Goal: Transaction & Acquisition: Purchase product/service

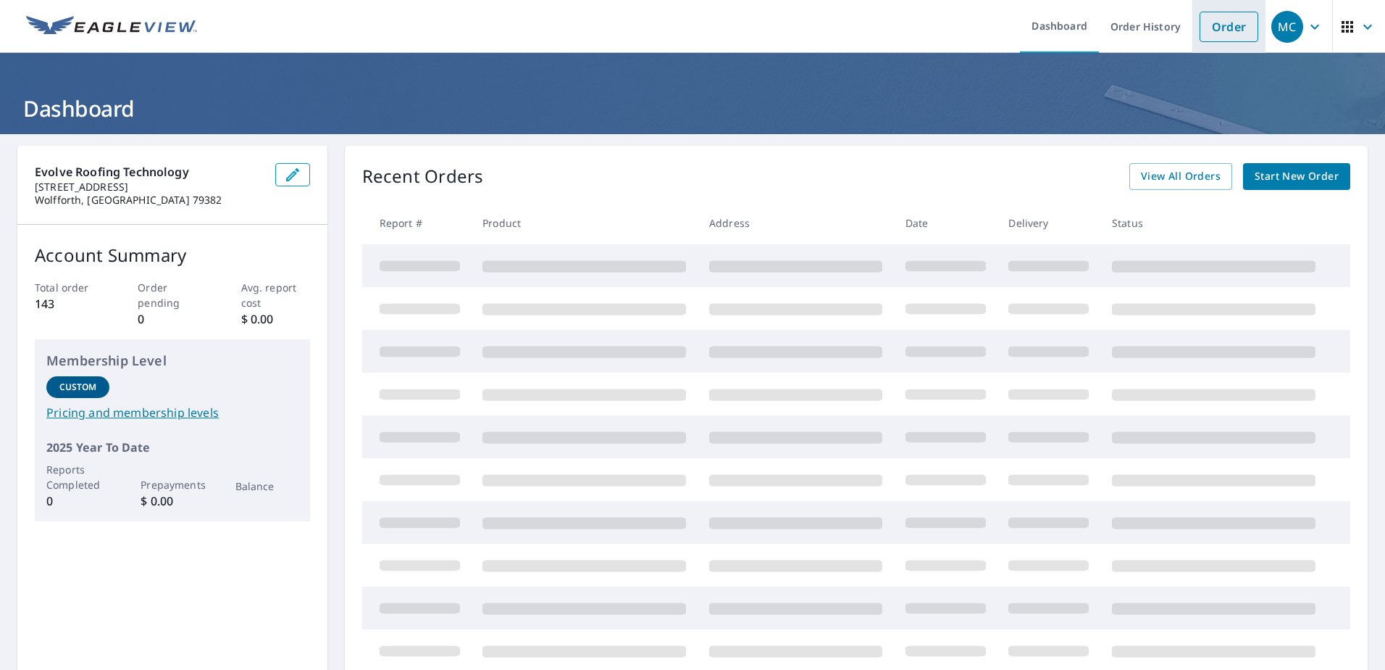
click at [1214, 20] on link "Order" at bounding box center [1229, 27] width 59 height 30
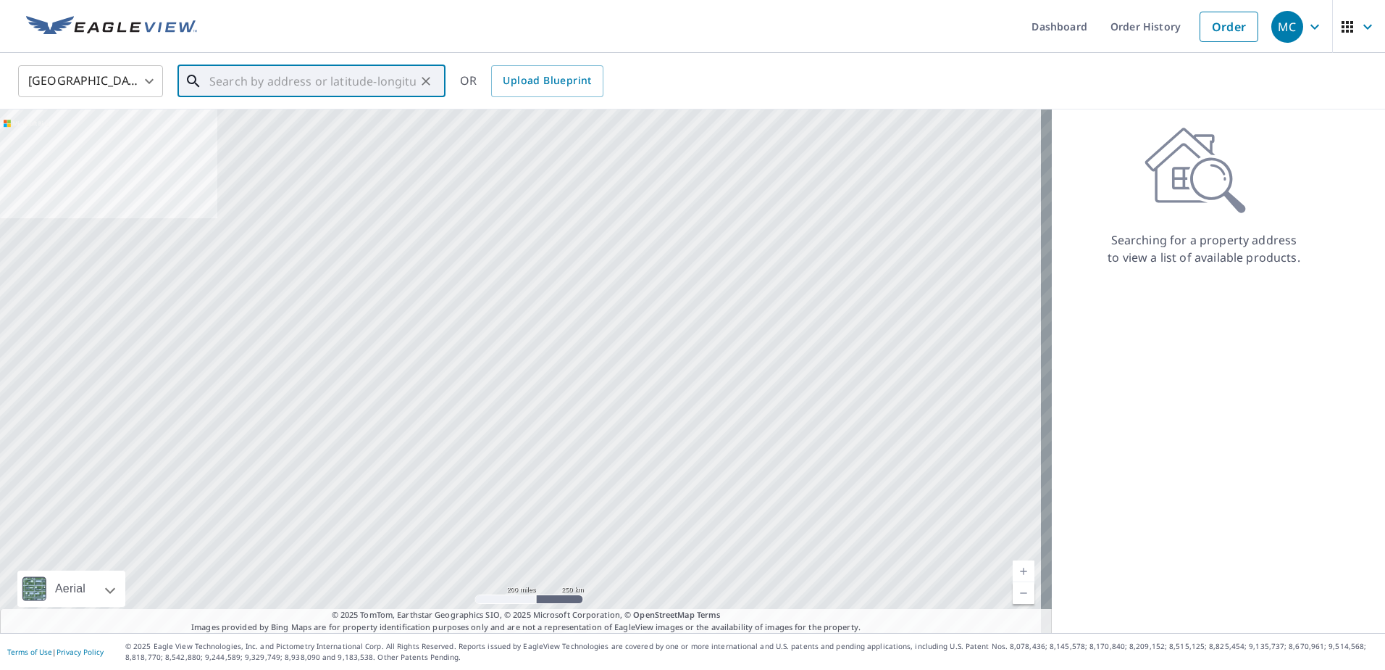
click at [411, 79] on input "text" at bounding box center [312, 81] width 207 height 41
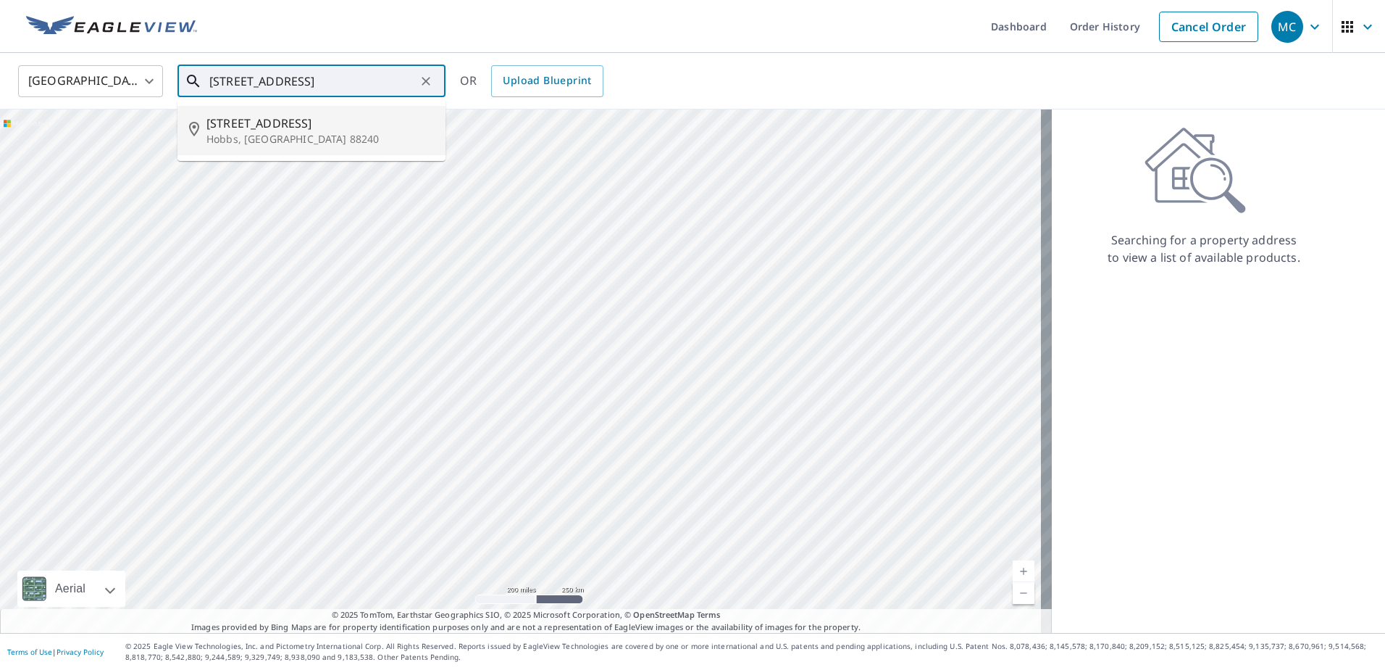
drag, startPoint x: 343, startPoint y: 122, endPoint x: 346, endPoint y: 129, distance: 7.8
click at [344, 129] on span "[STREET_ADDRESS]" at bounding box center [321, 122] width 228 height 17
type input "[STREET_ADDRESS][PERSON_NAME]"
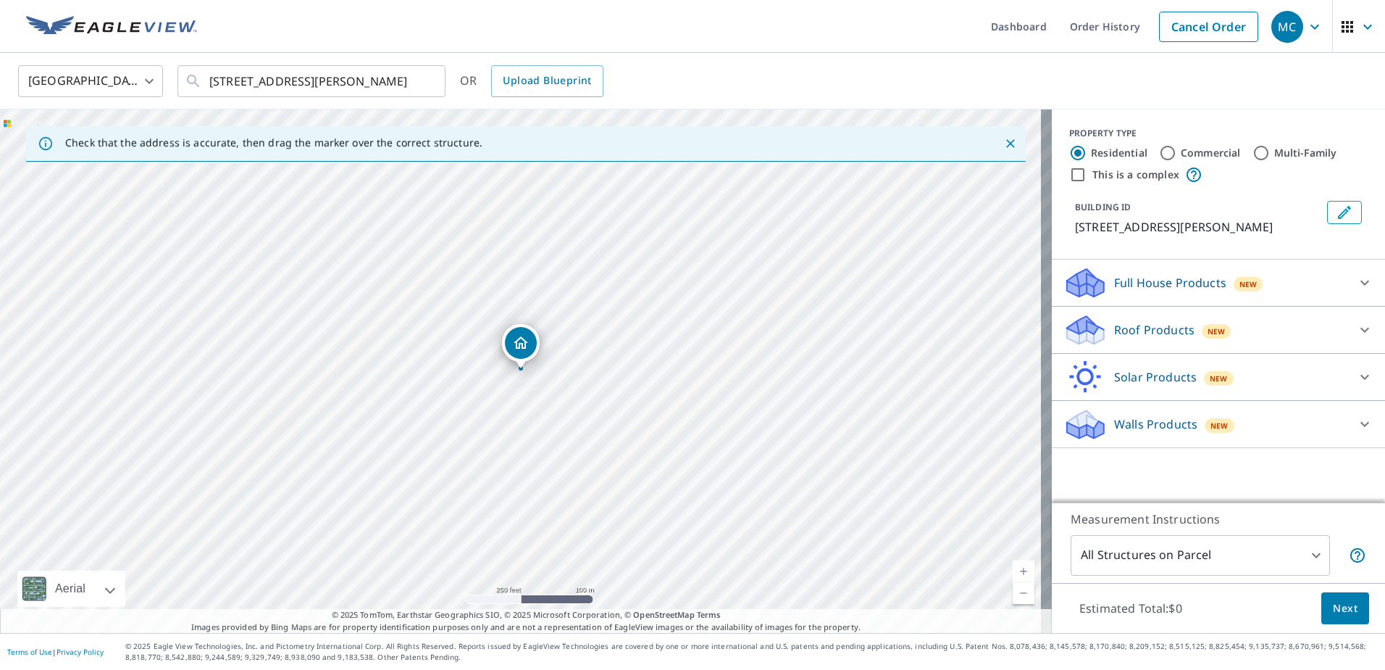
click at [1156, 328] on p "Roof Products" at bounding box center [1154, 329] width 80 height 17
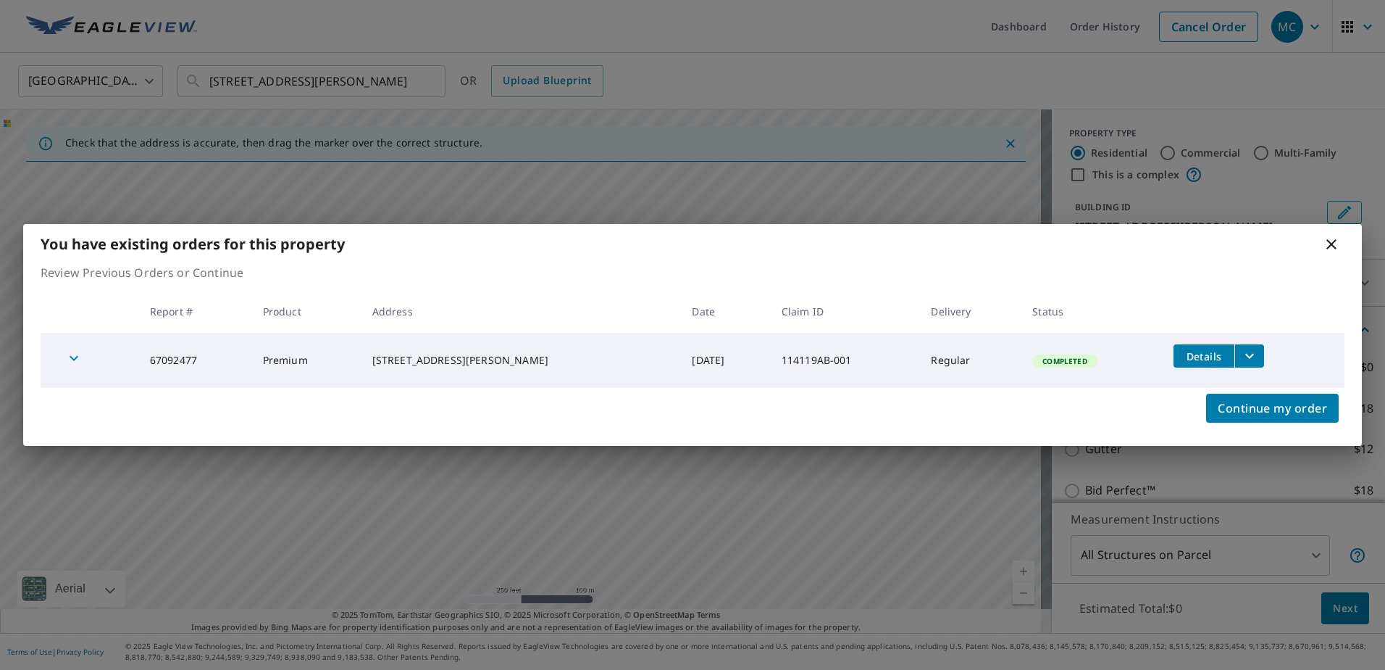
click at [1331, 247] on icon at bounding box center [1331, 243] width 17 height 17
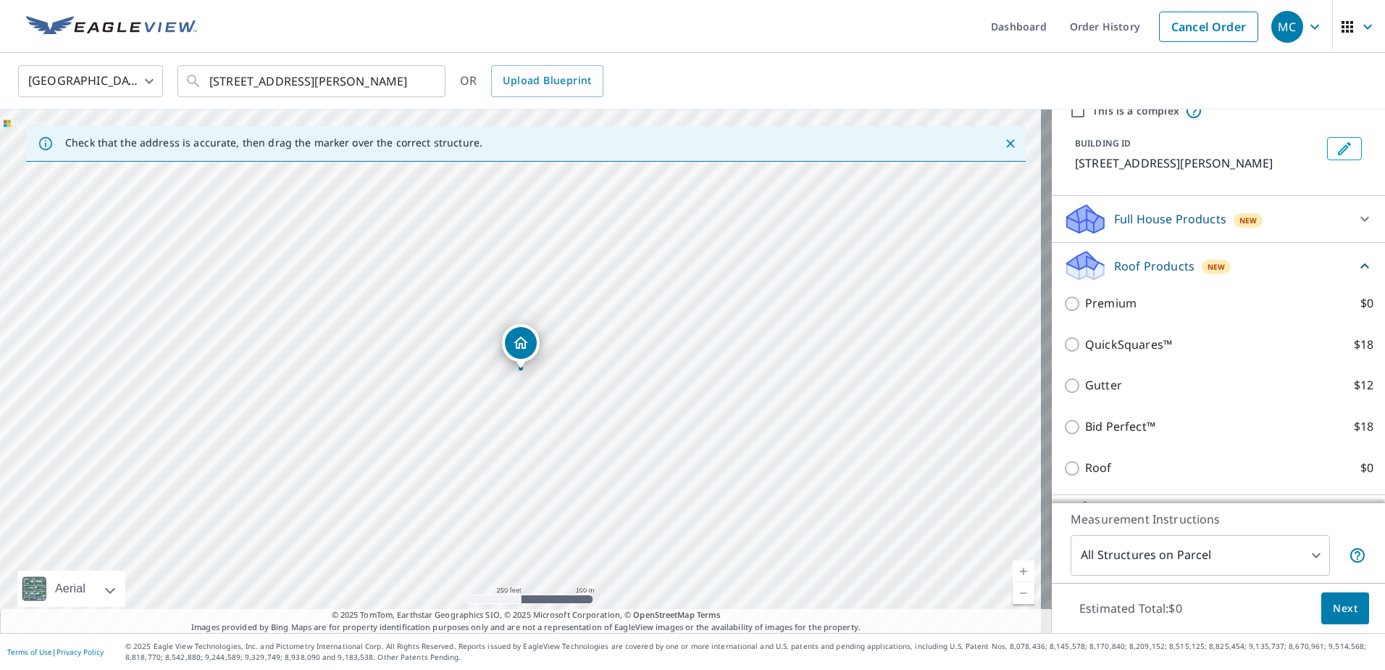
scroll to position [145, 0]
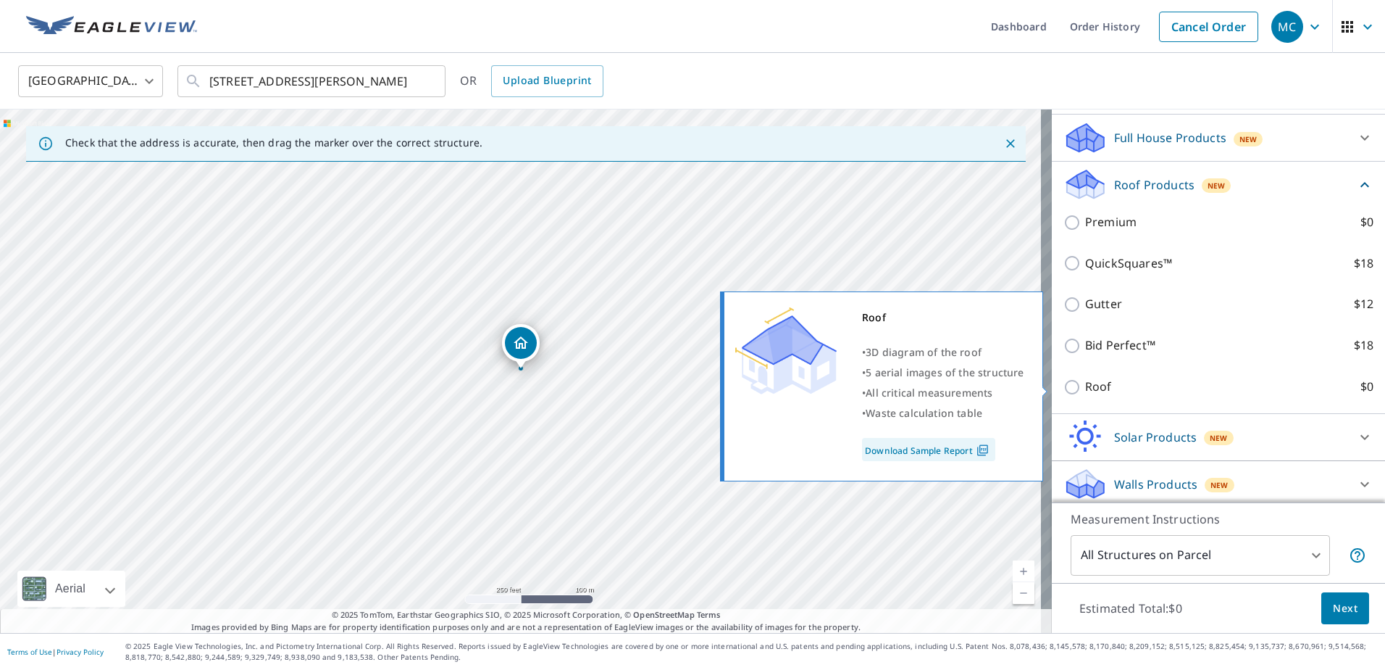
click at [1096, 387] on p "Roof" at bounding box center [1098, 387] width 27 height 18
click at [1085, 387] on input "Roof $0" at bounding box center [1075, 386] width 22 height 17
checkbox input "true"
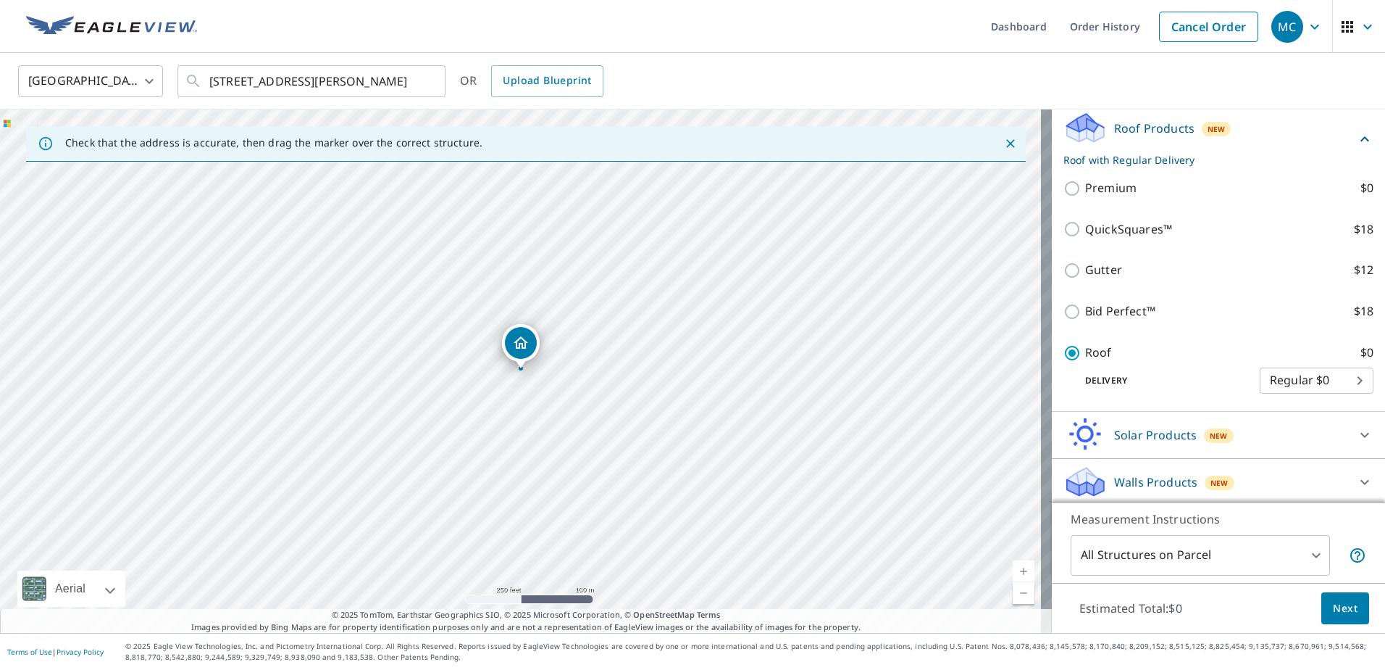
scroll to position [166, 0]
click at [1340, 612] on span "Next" at bounding box center [1345, 608] width 25 height 18
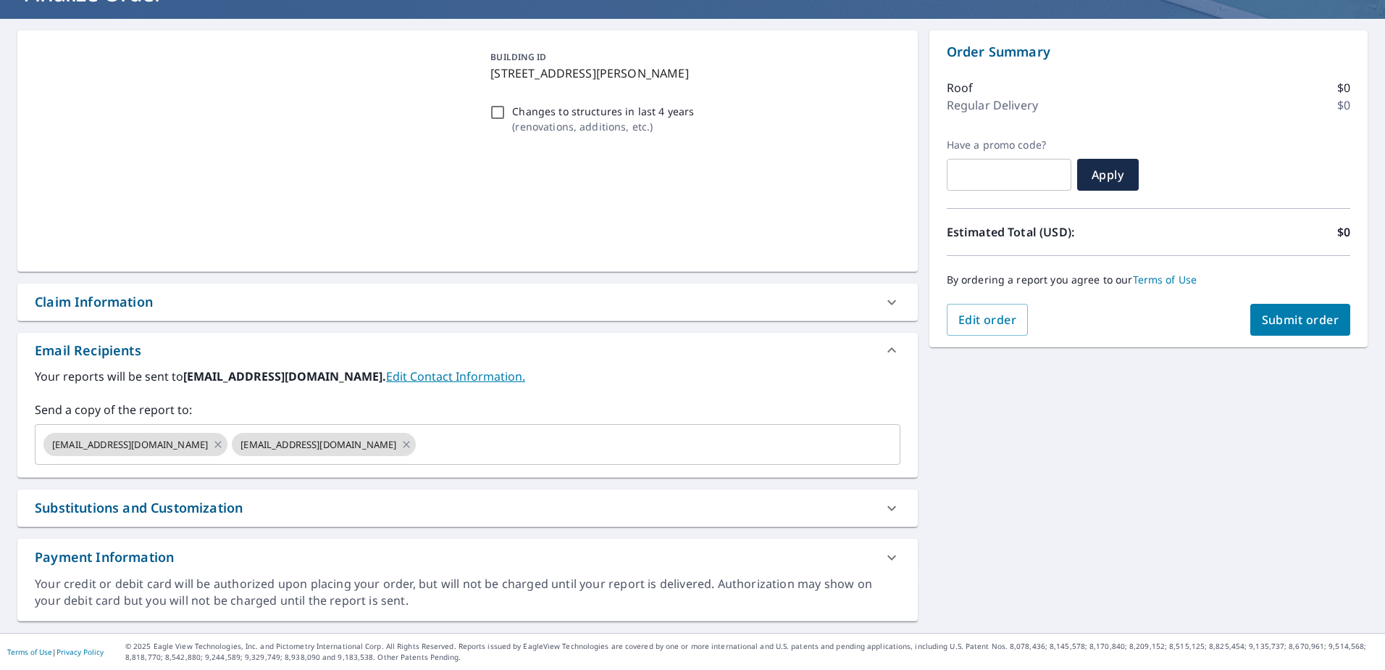
scroll to position [115, 0]
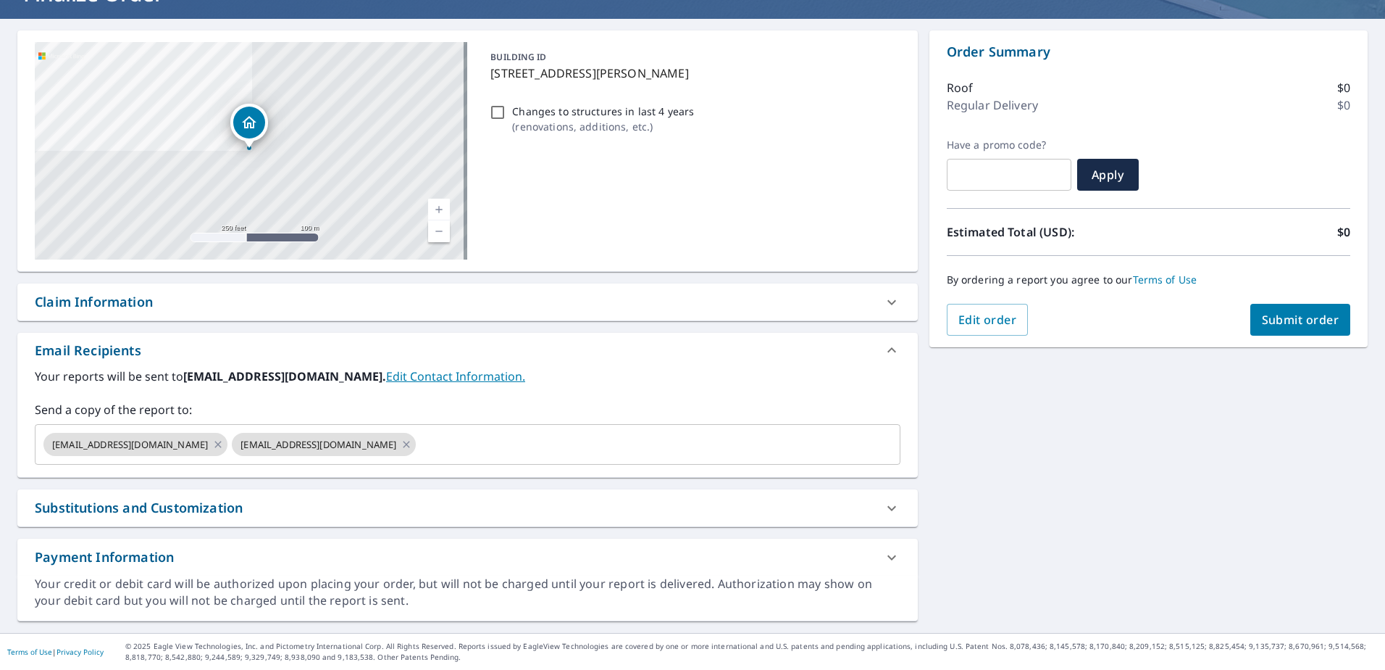
click at [173, 293] on div "Claim Information" at bounding box center [455, 302] width 840 height 20
checkbox input "true"
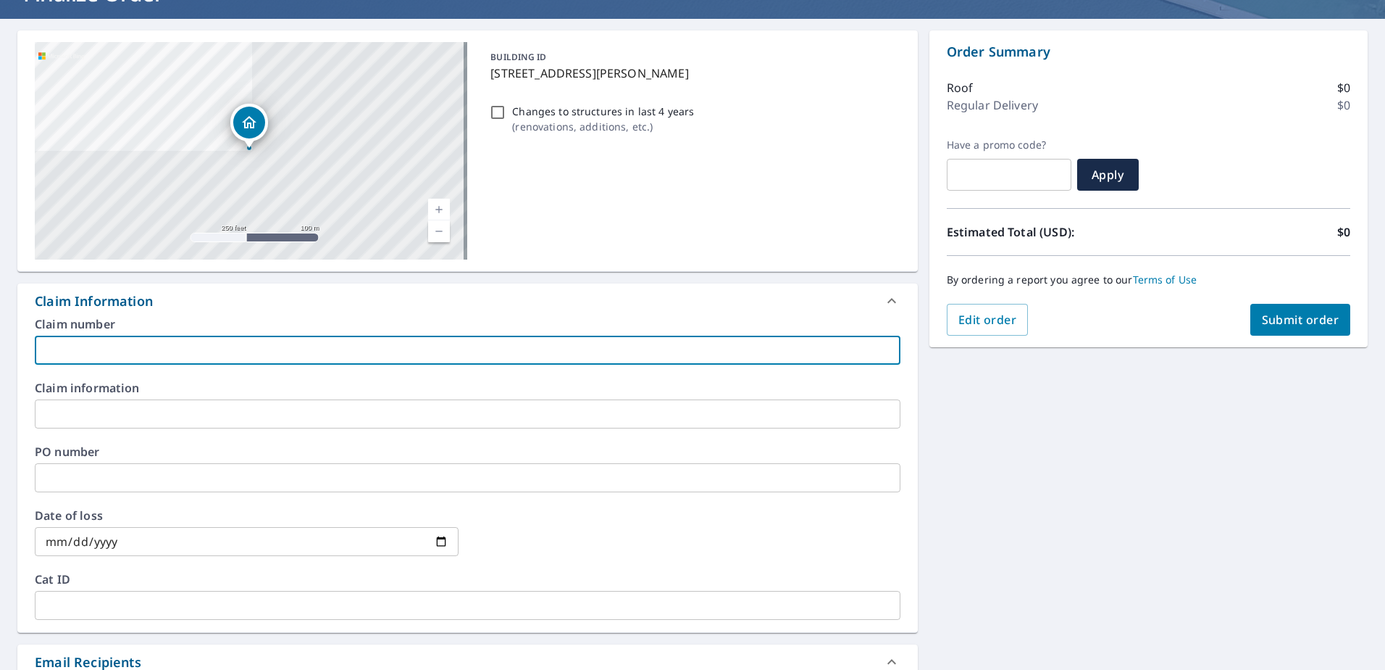
click at [113, 354] on input "text" at bounding box center [468, 349] width 866 height 29
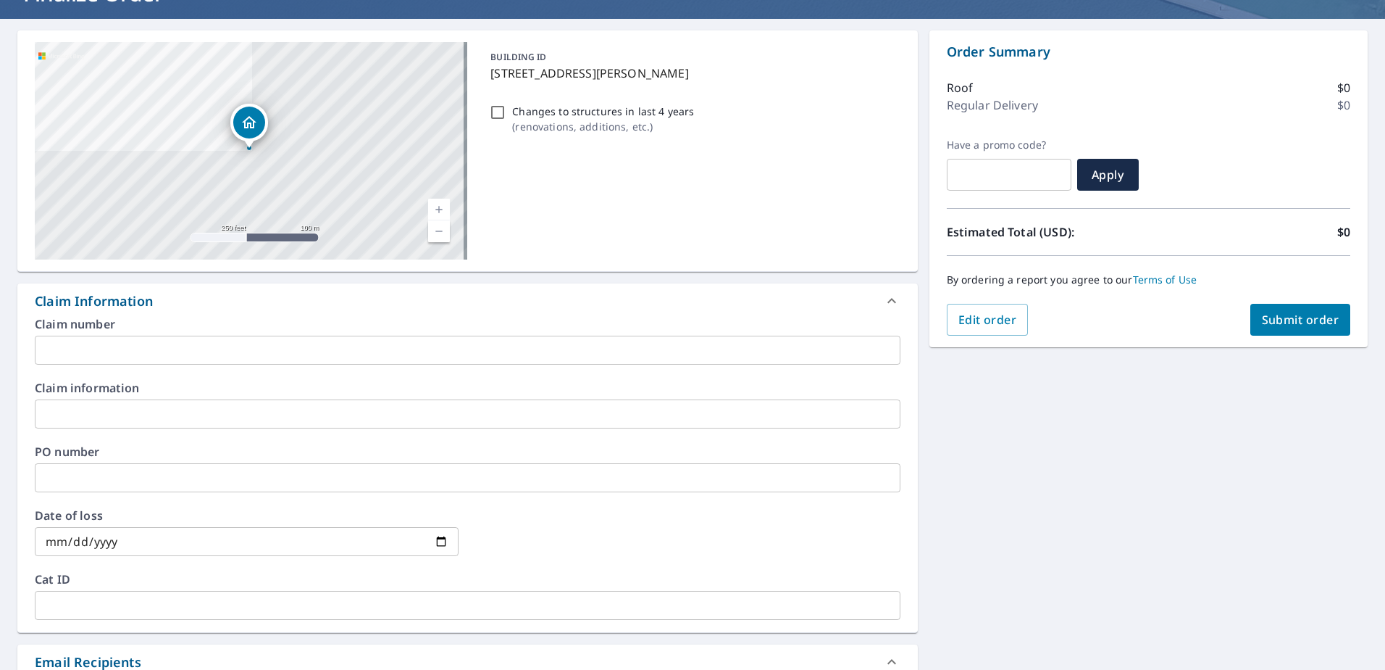
click at [183, 351] on input "text" at bounding box center [468, 349] width 866 height 29
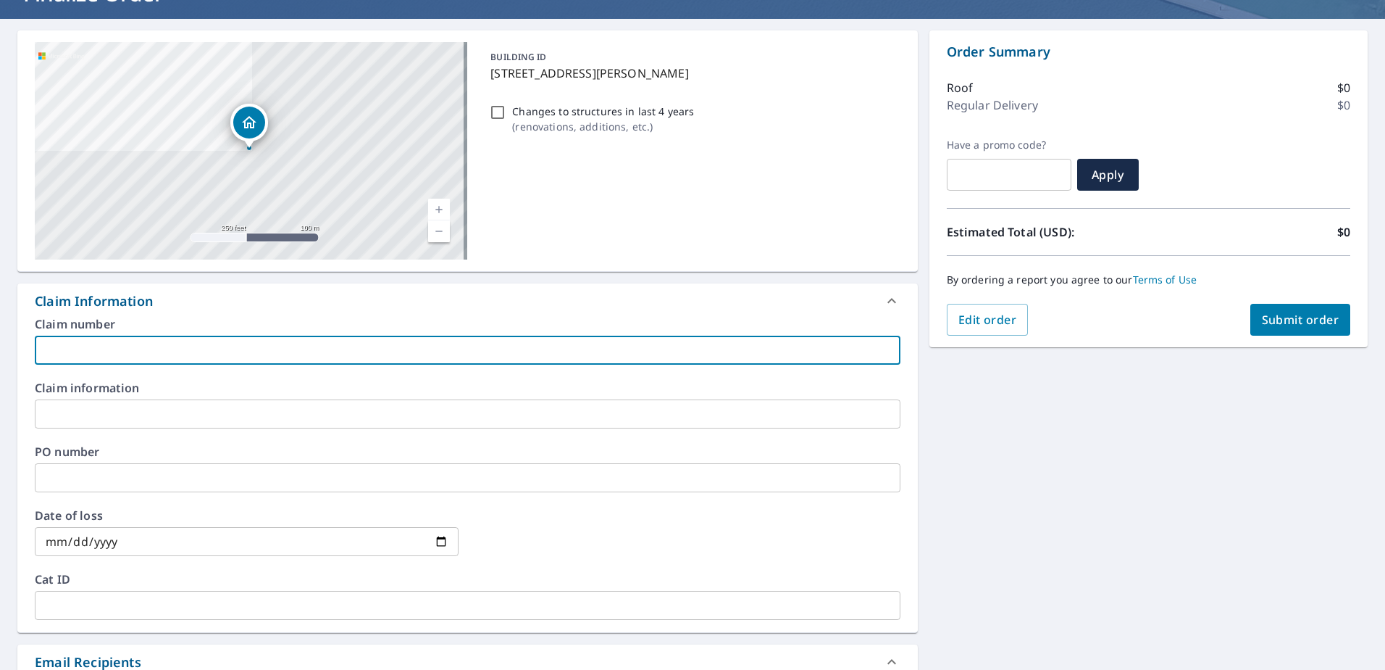
paste input "060117716"
type input "060117716"
checkbox input "true"
type input "060117716"
click at [162, 401] on div "Claim information ​" at bounding box center [468, 405] width 866 height 46
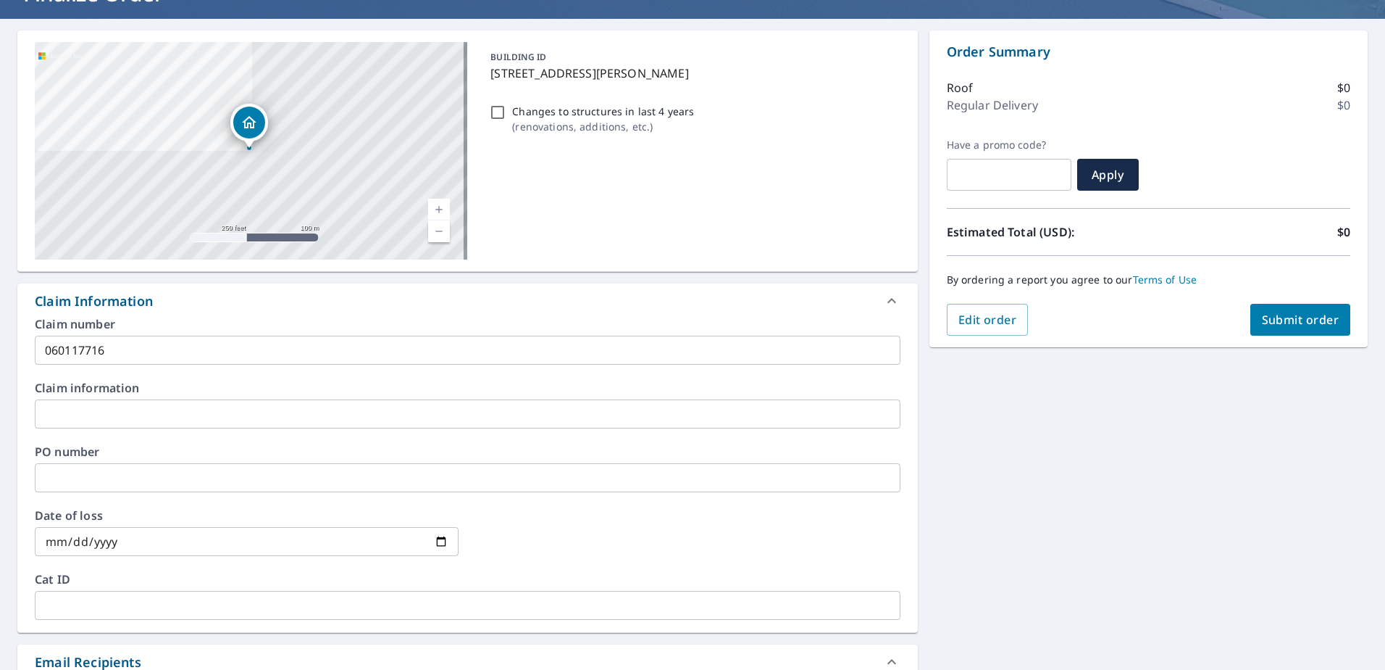
click at [188, 415] on input "text" at bounding box center [468, 413] width 866 height 29
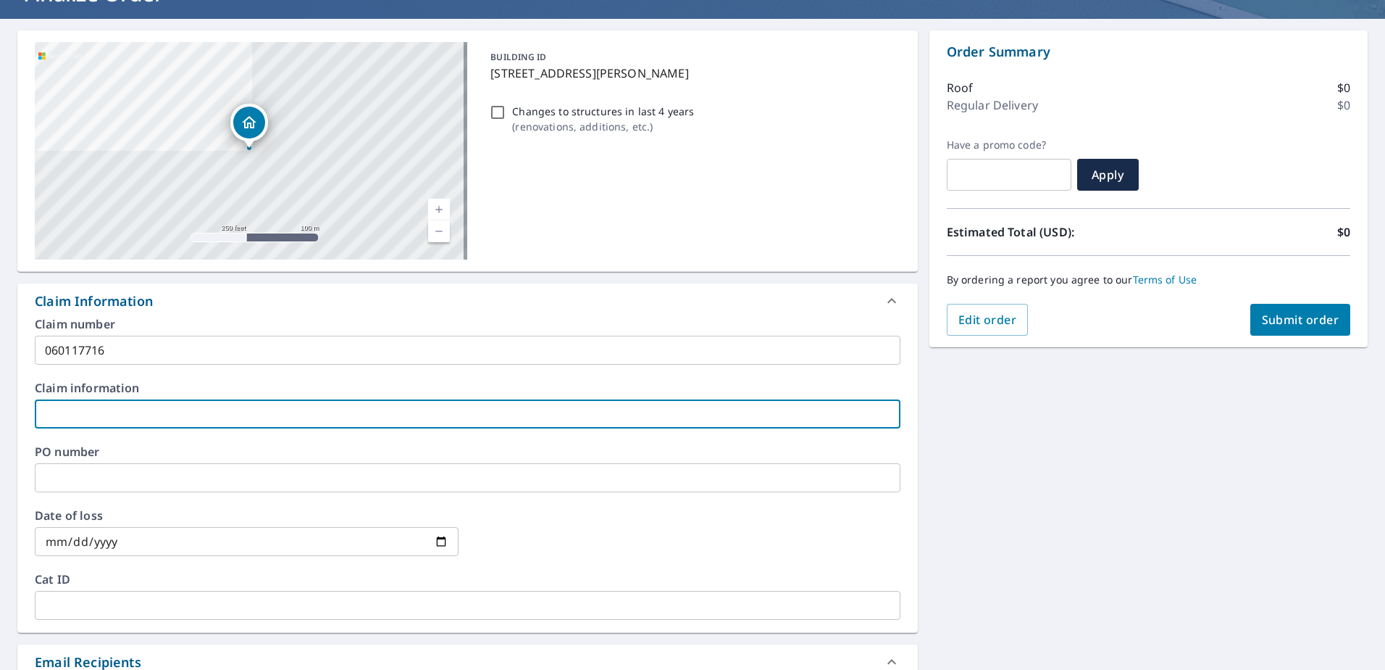
click at [139, 421] on input "text" at bounding box center [468, 413] width 866 height 29
type input "L"
checkbox input "true"
type input "LI"
checkbox input "true"
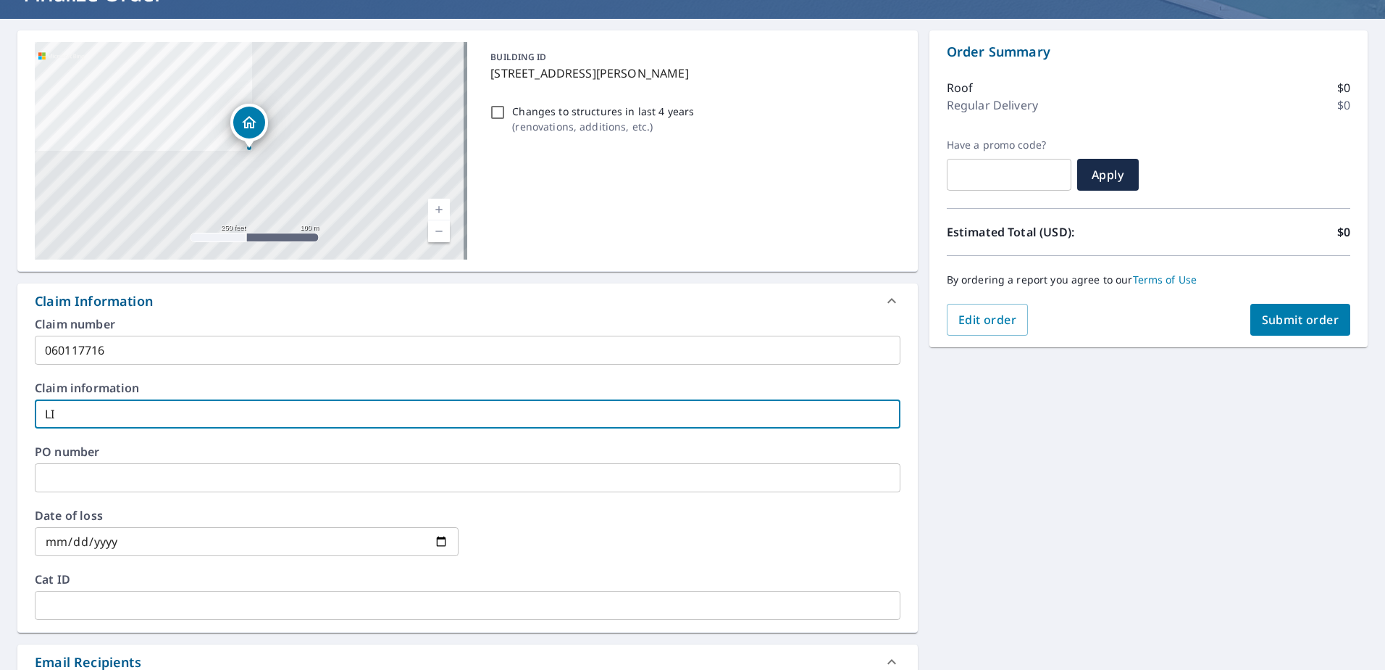
type input "LIB"
checkbox input "true"
type input "LIBE"
checkbox input "true"
type input "LIBER"
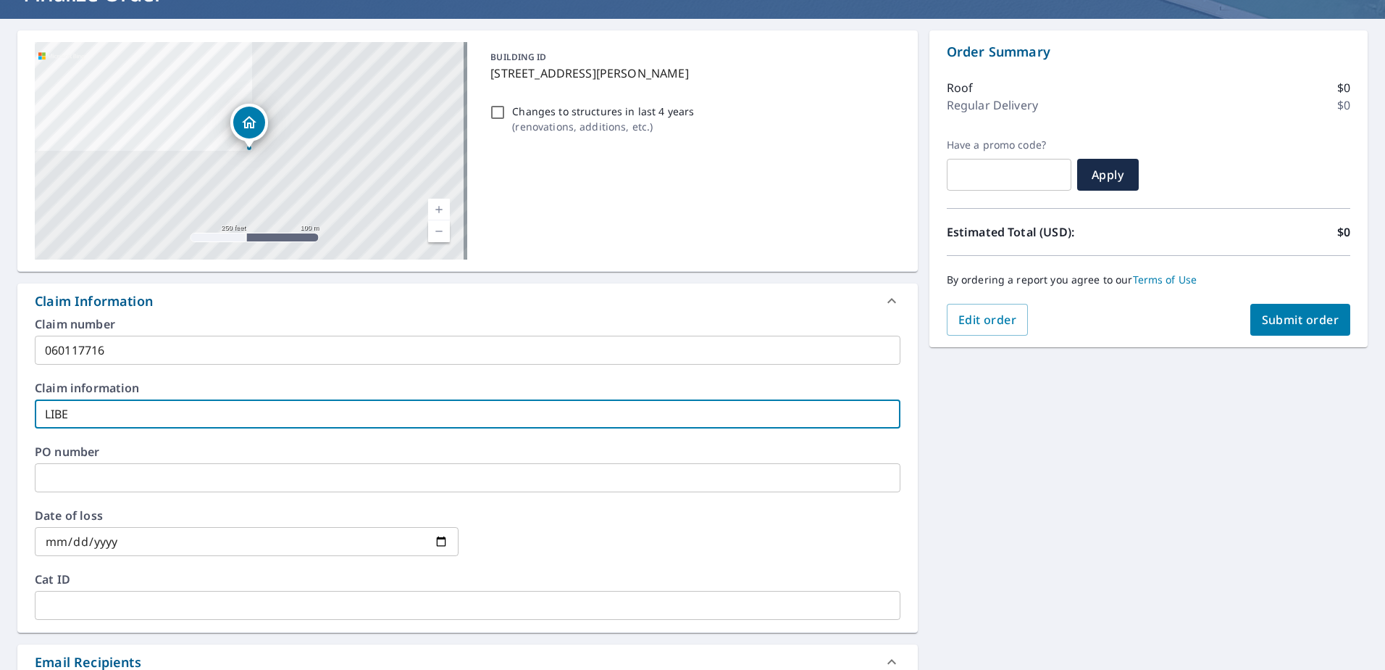
checkbox input "true"
type input "[PERSON_NAME]"
checkbox input "true"
type input "LIBERTY"
checkbox input "true"
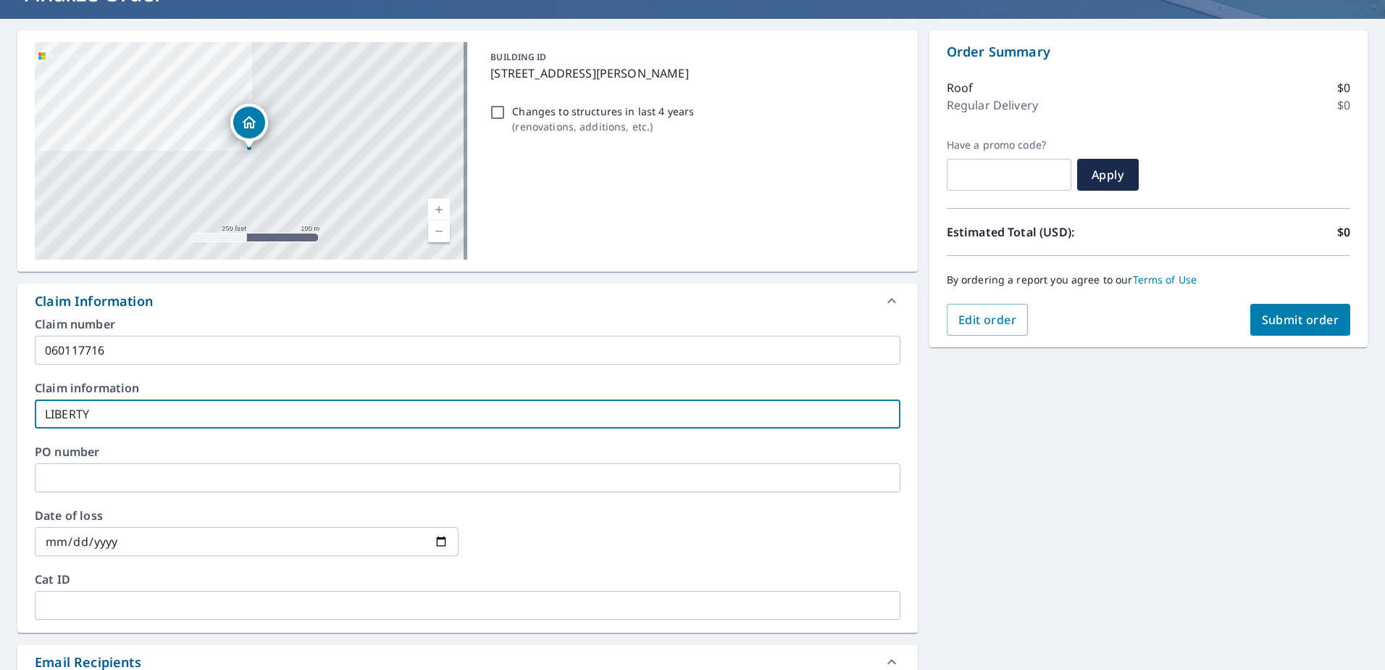
type input "LIBERTY"
checkbox input "true"
type input "LIBERTY M"
checkbox input "true"
type input "LIBERTY MU"
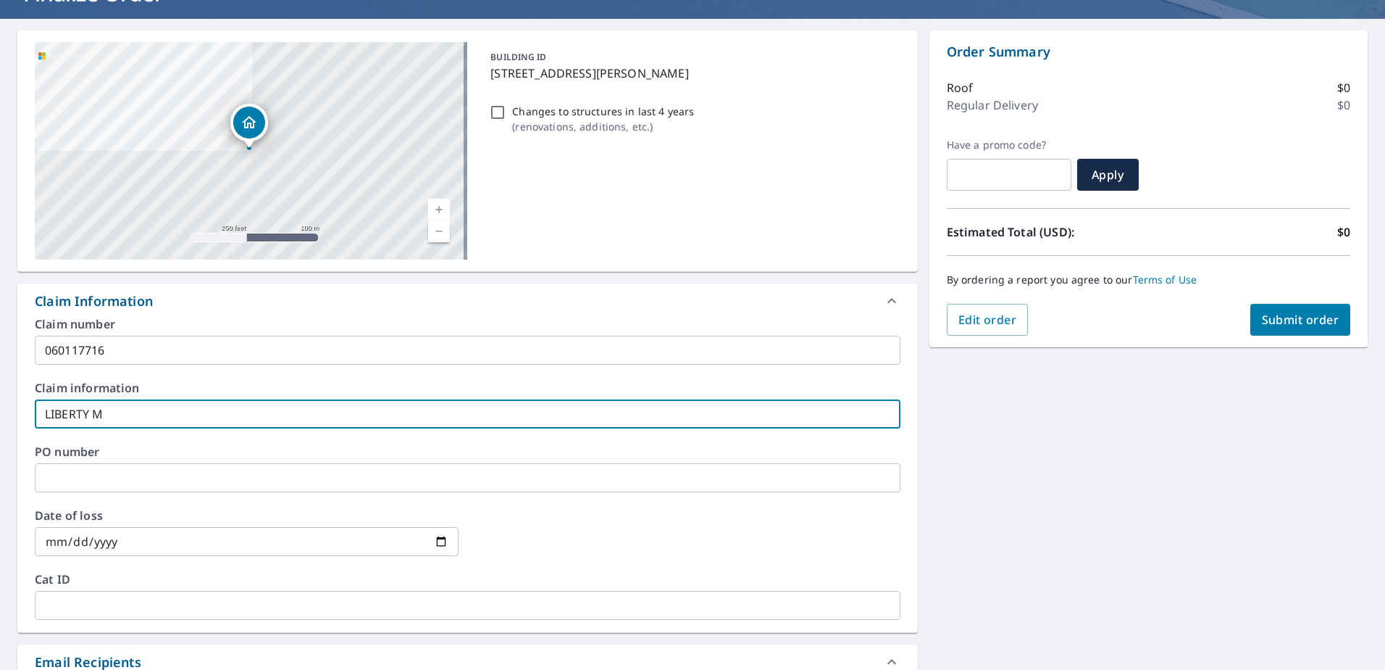
checkbox input "true"
type input "LIBERTY MUT"
checkbox input "true"
type input "LIBERTY MUTA"
checkbox input "true"
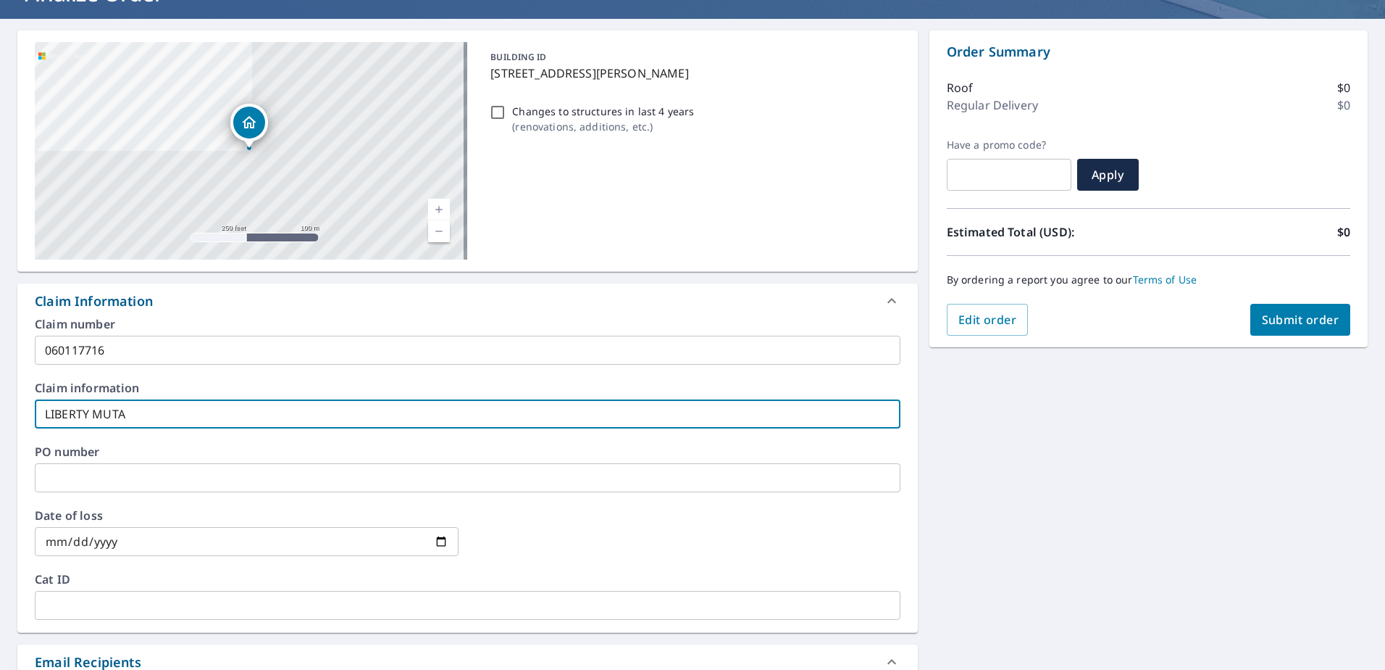
type input "LIBERTY MUT"
checkbox input "true"
type input "LIBERTY MUTU"
checkbox input "true"
type input "LIBERTY MUTUA"
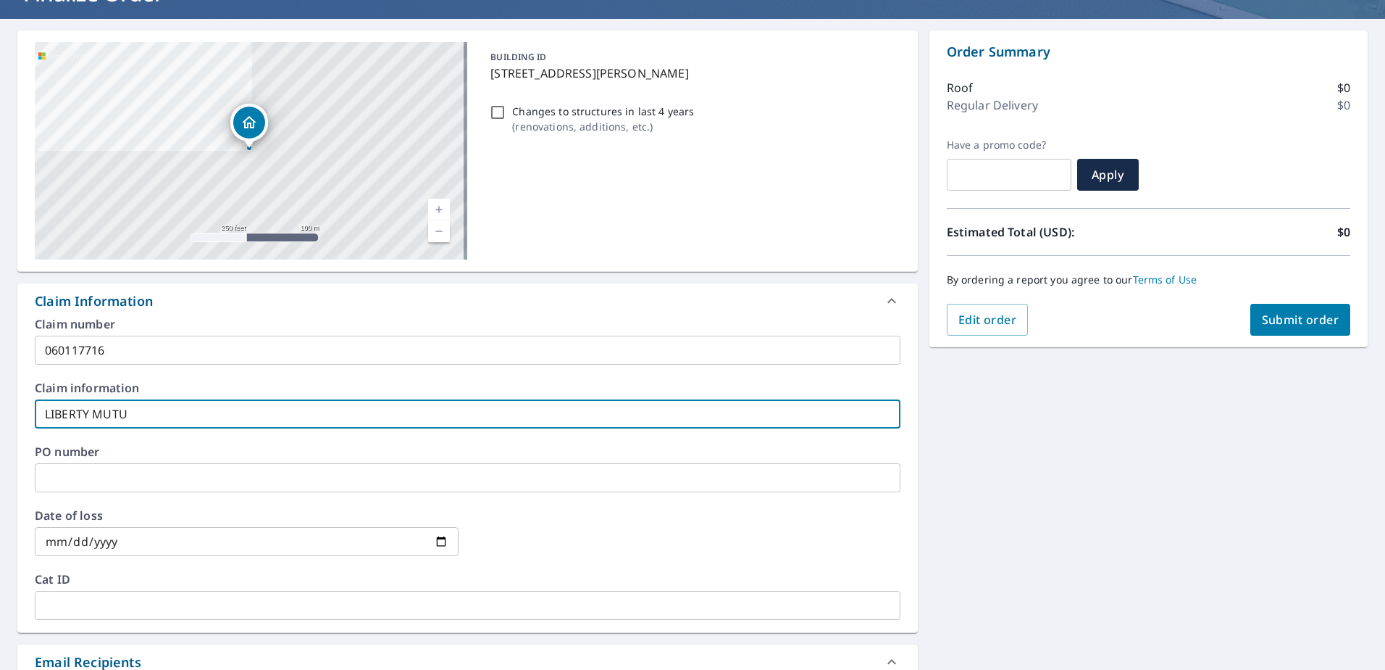
checkbox input "true"
type input "LIBERTY MUTUAL"
checkbox input "true"
type input "LIBERTY MUTUAL"
checkbox input "true"
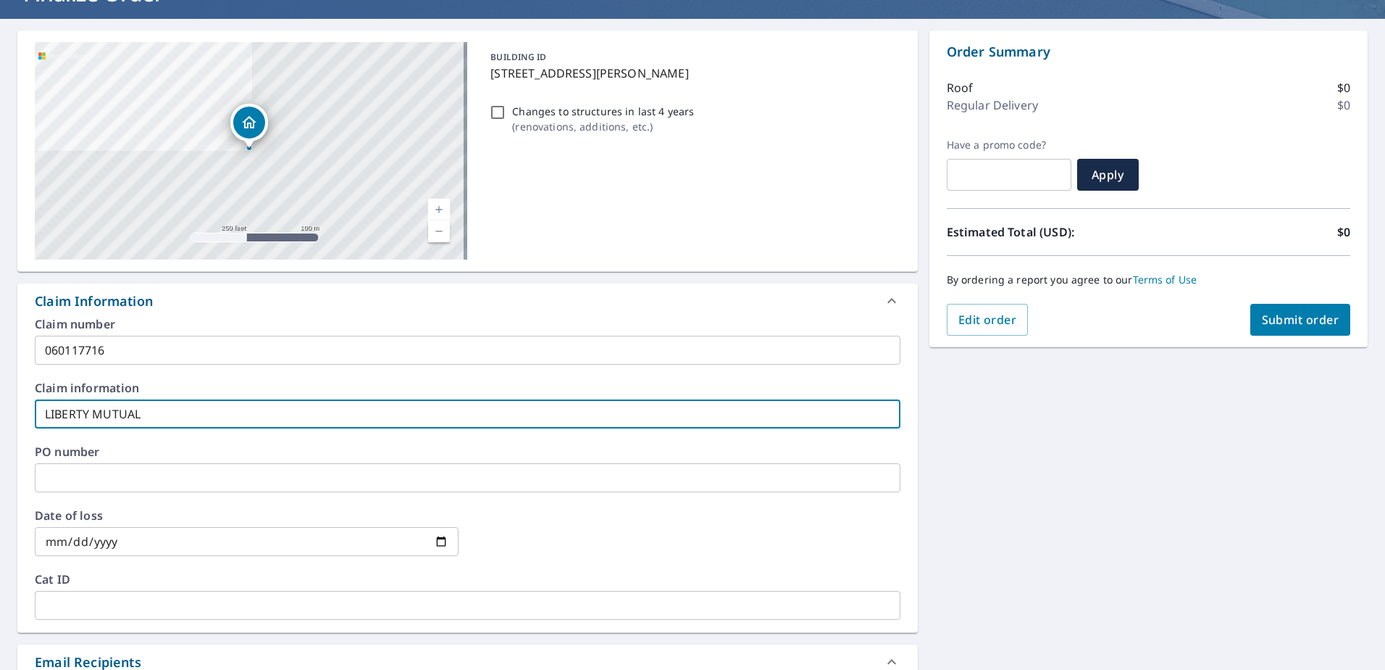
type input "LIBERTY MUTUAL I"
checkbox input "true"
type input "LIBERTY MUTUAL IN"
checkbox input "true"
type input "LIBERTY MUTUAL INS"
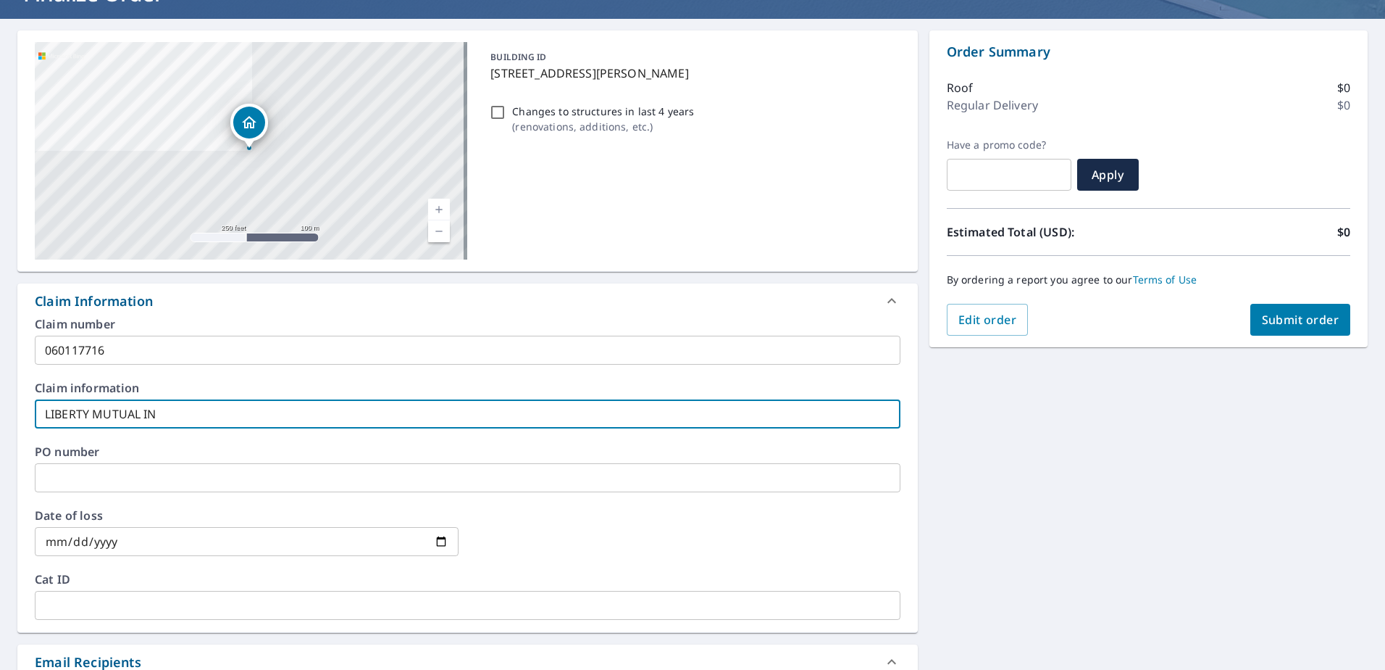
checkbox input "true"
type input "LIBERTY MUTUAL INSU"
checkbox input "true"
type input "LIBERTY MUTUAL INSUR"
checkbox input "true"
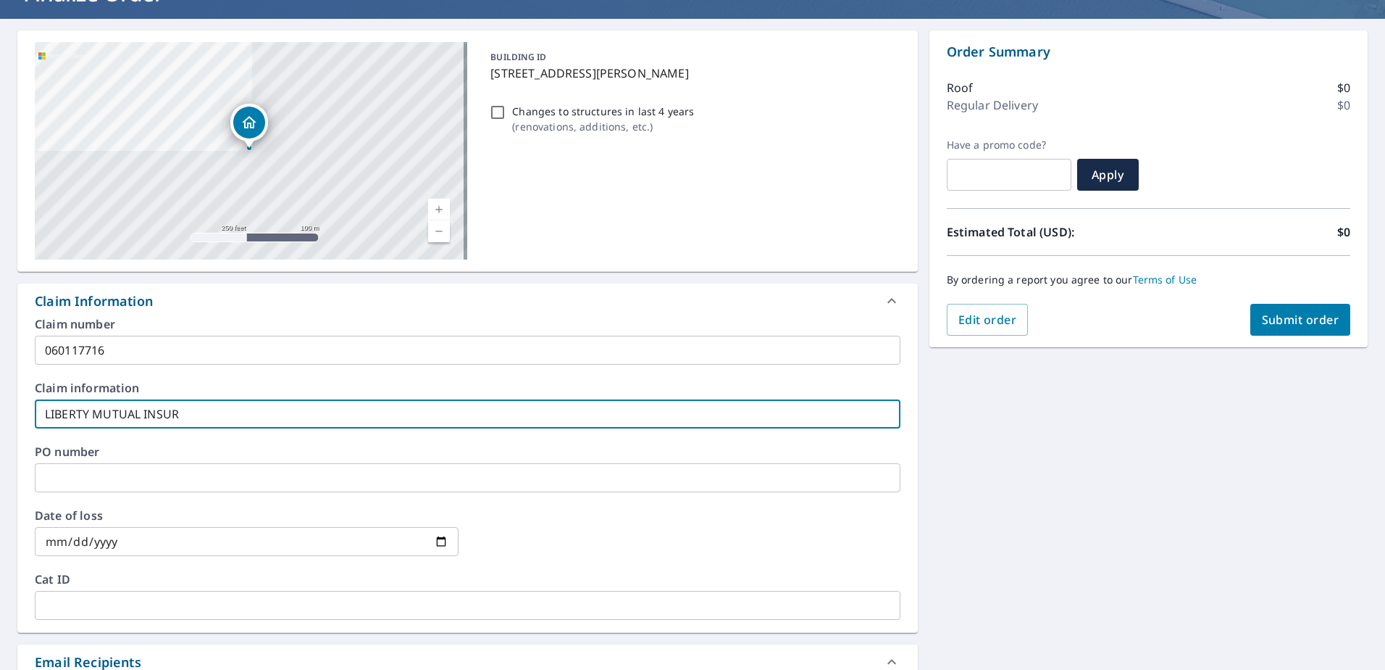
type input "LIBERTY MUTUAL INSURA"
checkbox input "true"
type input "LIBERTY MUTUAL INSURAN"
checkbox input "true"
type input "LIBERTY MUTUAL INSURANC"
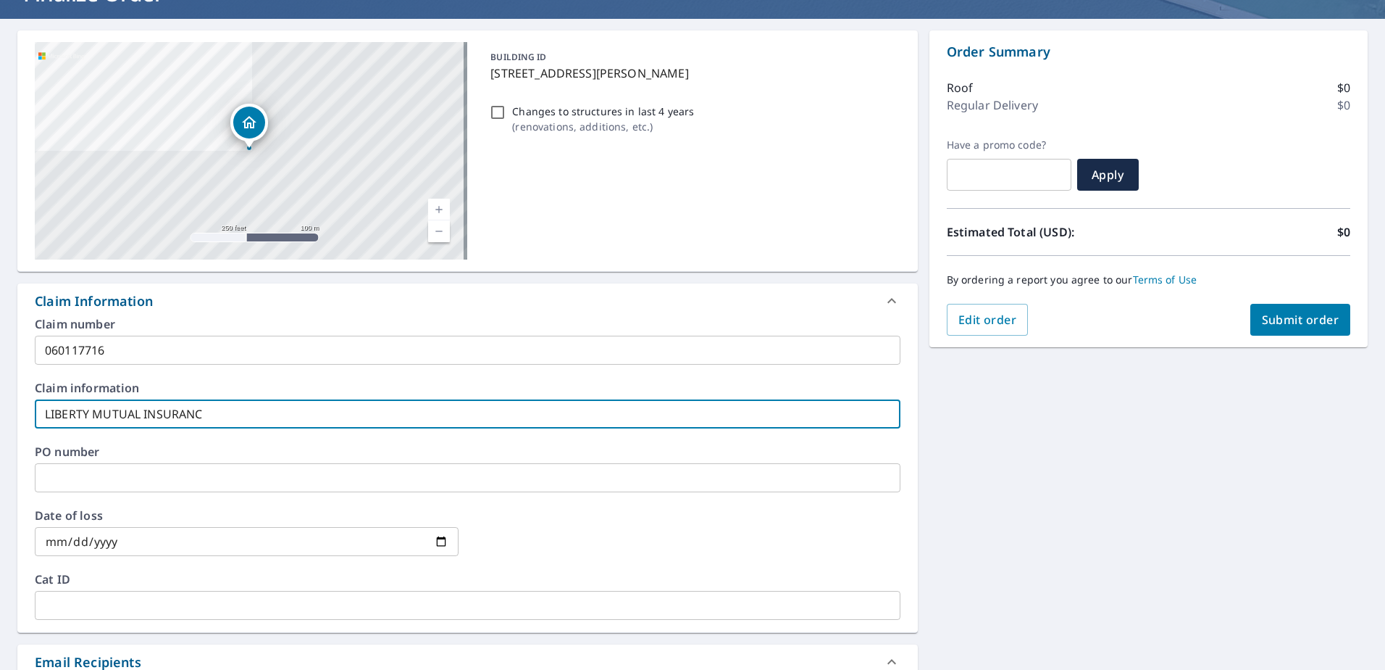
checkbox input "true"
type input "LIBERTY MUTUAL INSURANCE"
checkbox input "true"
type input "LIBERTY MUTUAL INSURANCE"
checkbox input "true"
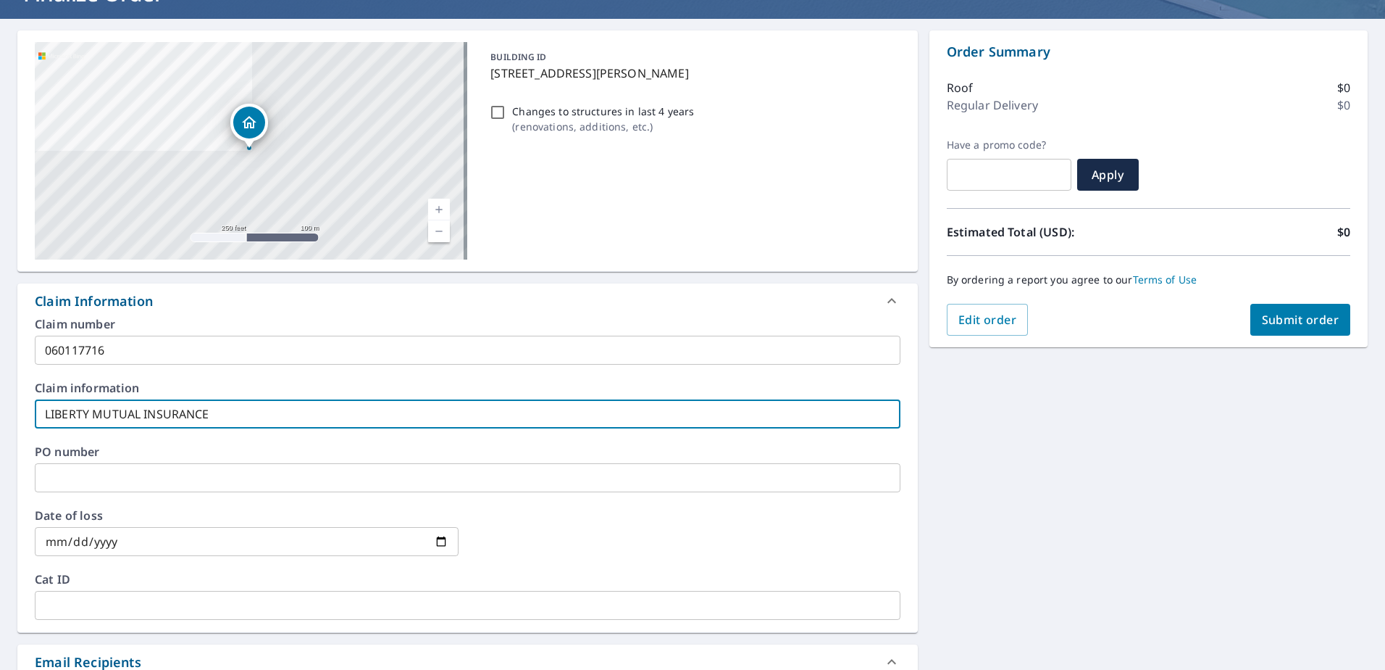
type input "LIBERTY MUTUAL INSURANCE"
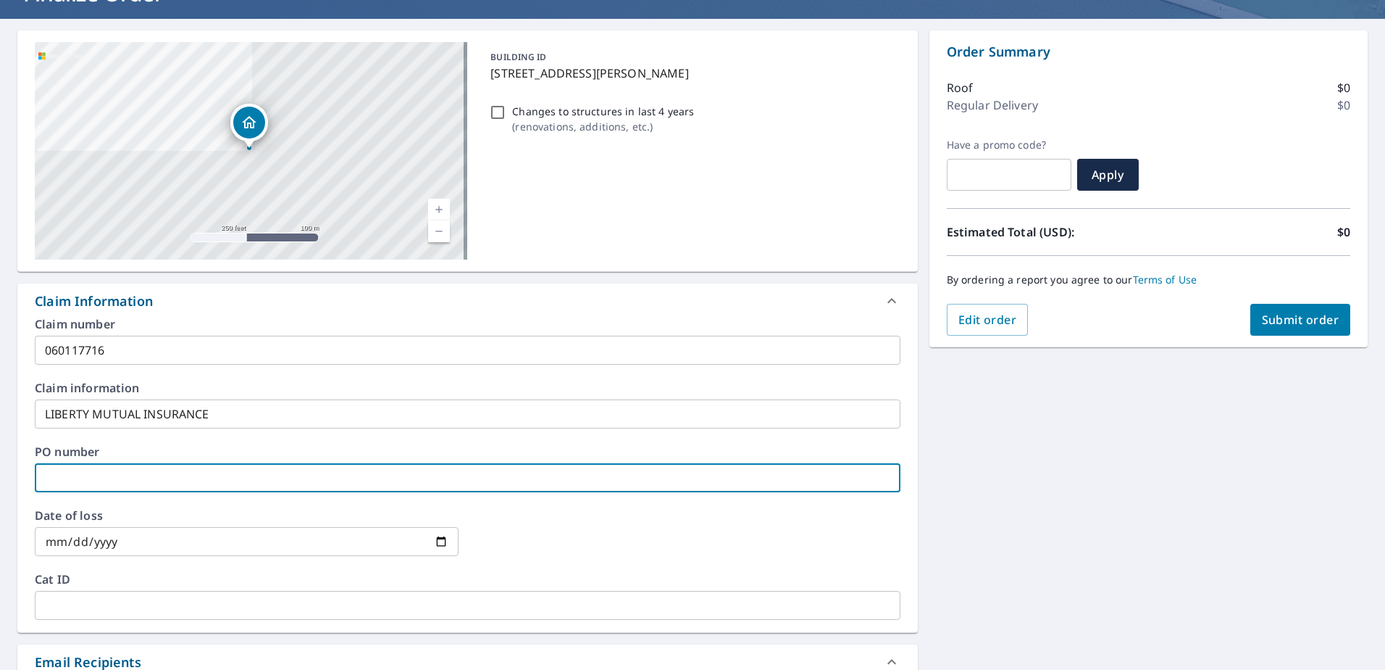
type input "3"
checkbox input "true"
type input "31"
checkbox input "true"
type input "311"
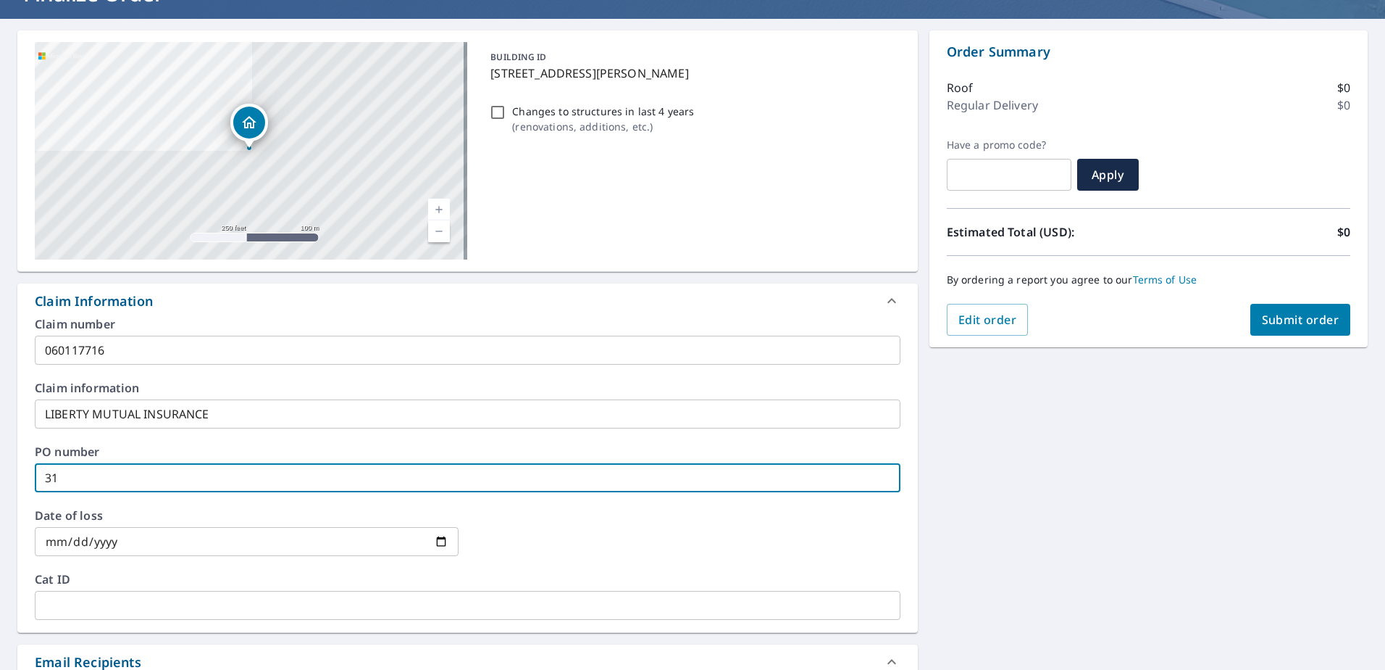
checkbox input "true"
type input "3113"
checkbox input "true"
type input "3113"
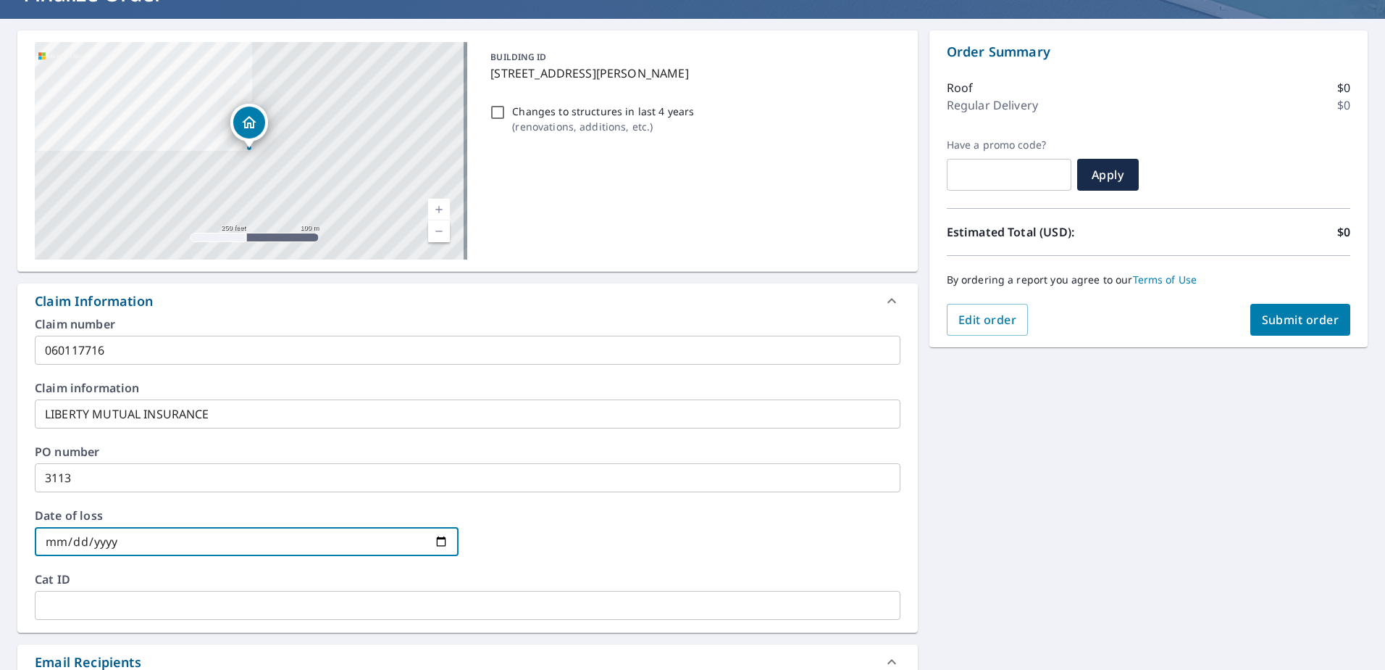
click at [80, 536] on input "date" at bounding box center [247, 541] width 424 height 29
click at [64, 536] on input "date" at bounding box center [247, 541] width 424 height 29
type input "0002-06-06"
checkbox input "true"
type input "0020-06-06"
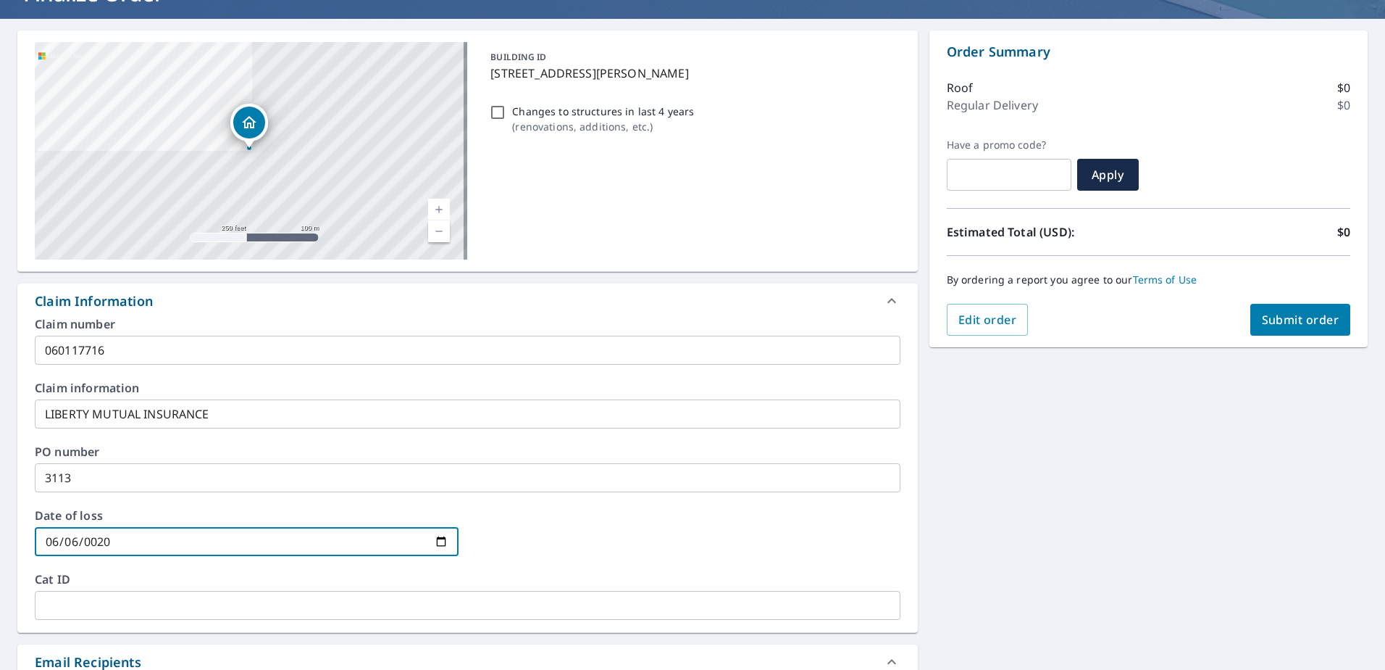
checkbox input "true"
type input "0202-06-06"
checkbox input "true"
type input "[DATE]"
checkbox input "true"
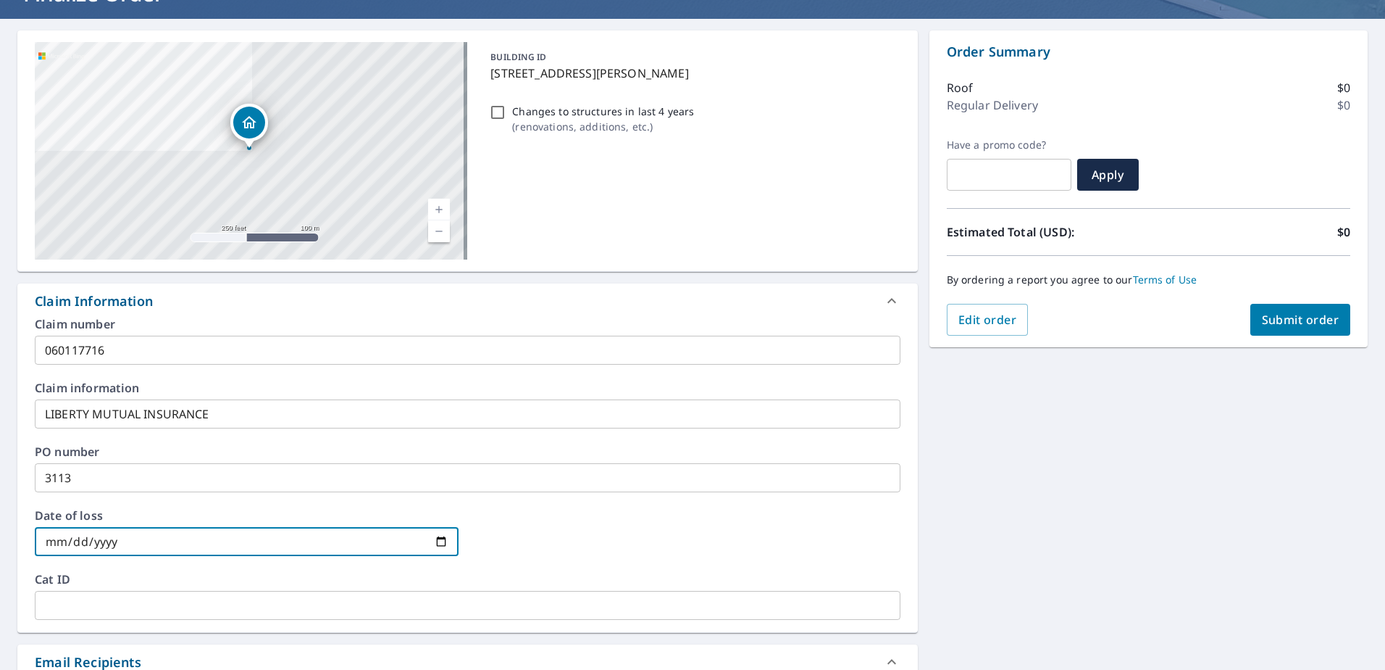
checkbox input "true"
type input "0002-06-06"
checkbox input "true"
type input "0020-06-06"
checkbox input "true"
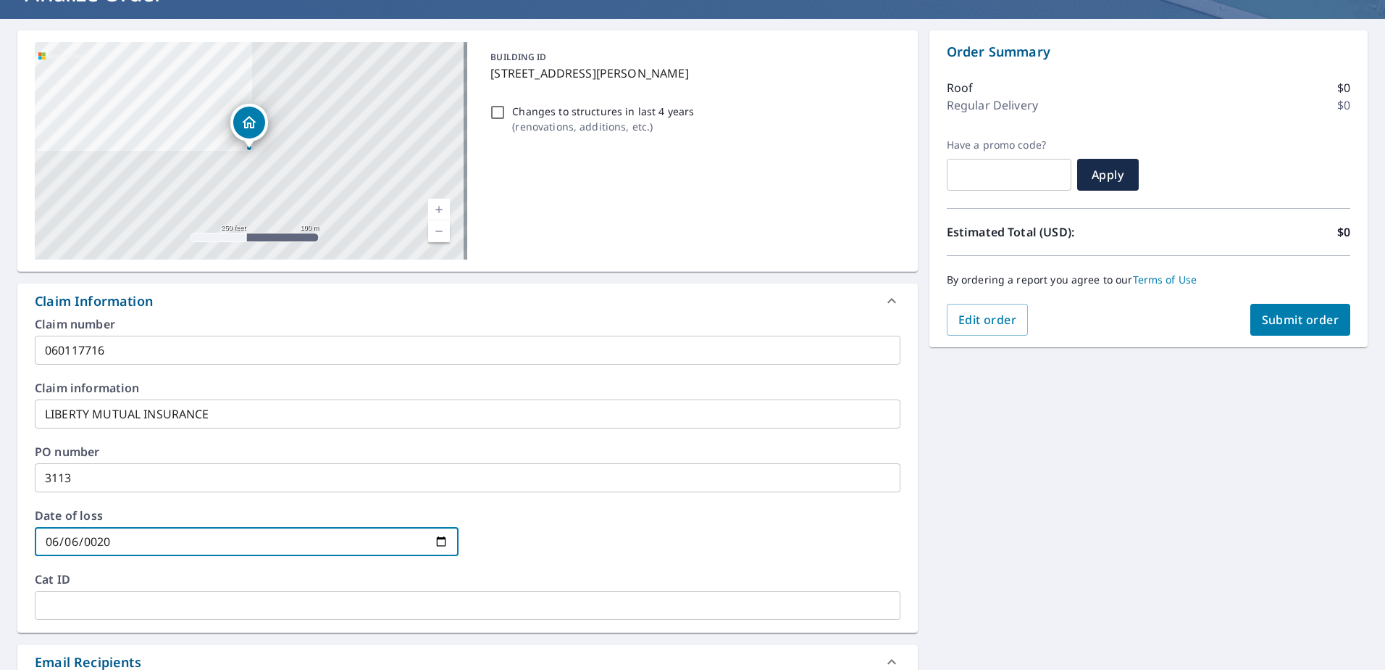
type input "0202-06-06"
checkbox input "true"
type input "[DATE]"
checkbox input "true"
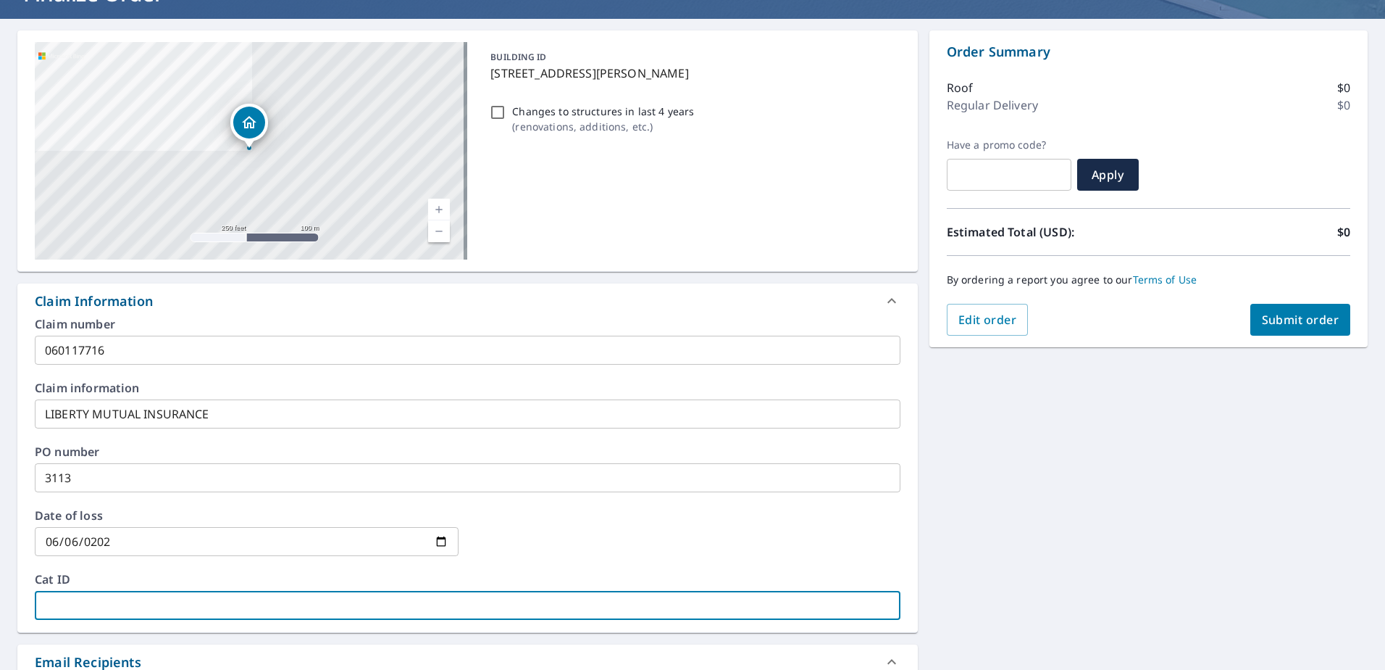
type input "M"
checkbox input "true"
type input "MI"
checkbox input "true"
type input "MIR"
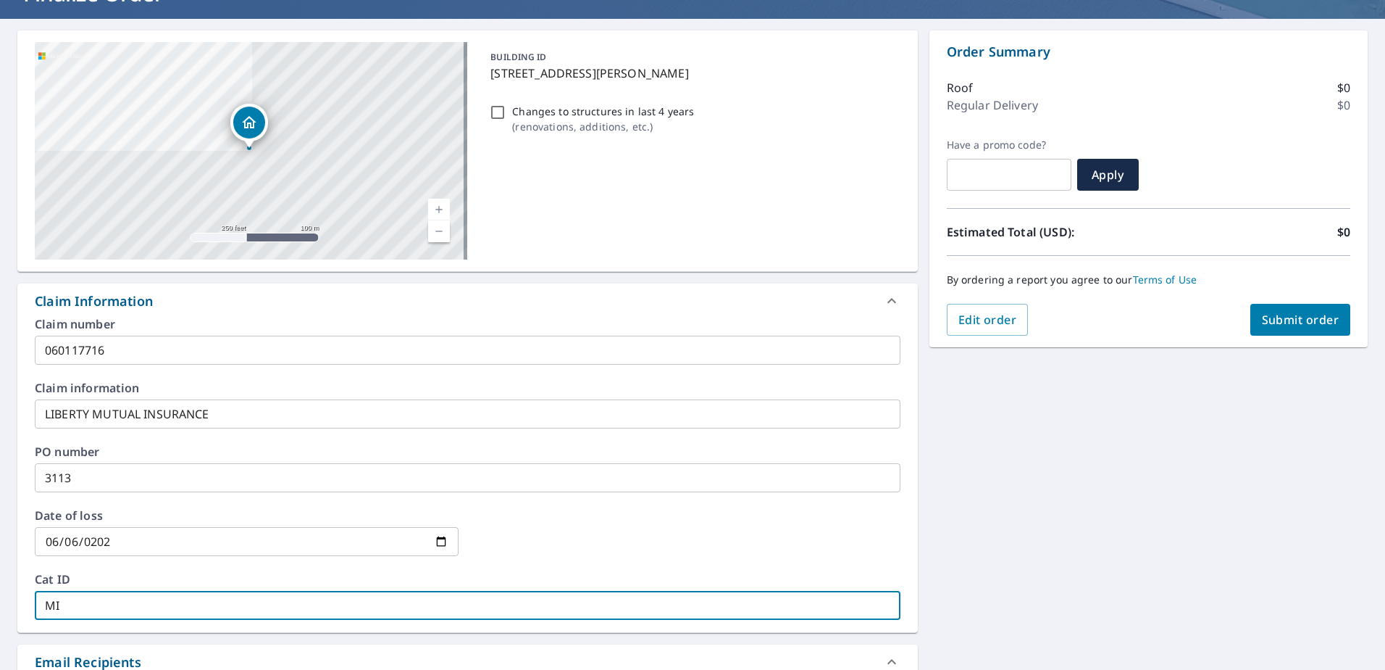
checkbox input "true"
type input "MIRK"
checkbox input "true"
type input "MIRKA"
checkbox input "true"
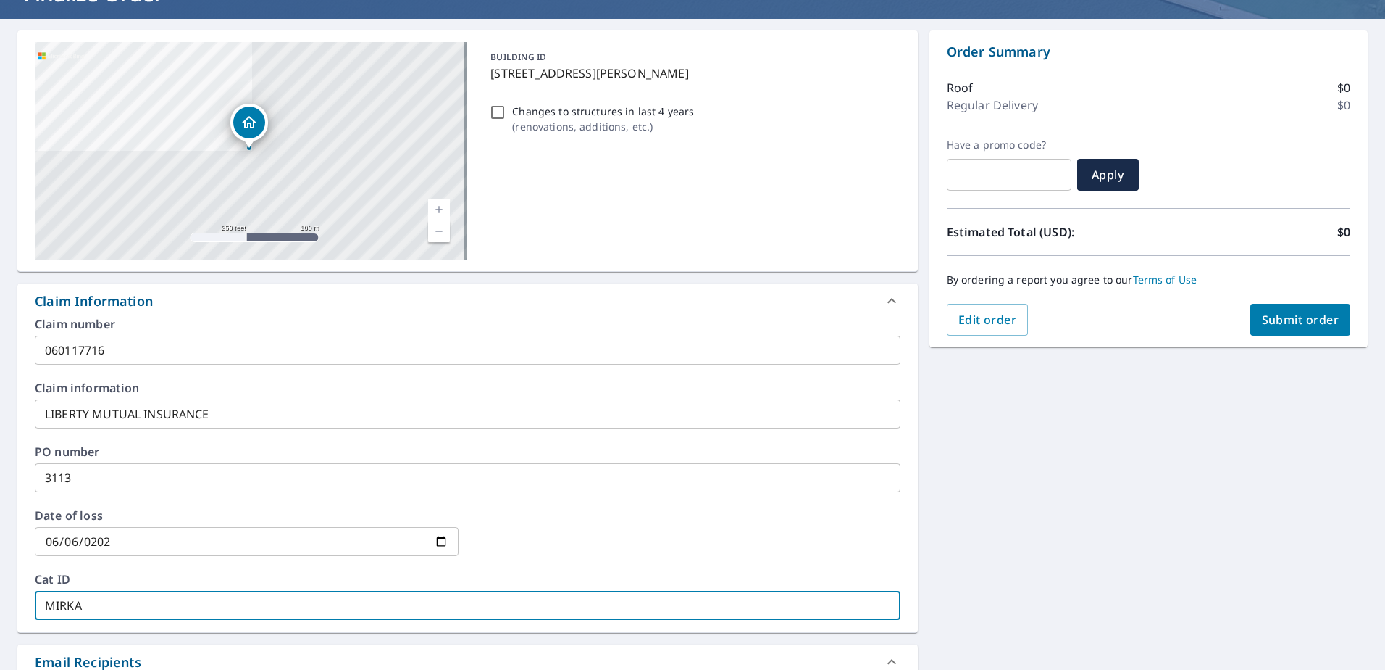
type input "MIRKA"
click at [1268, 330] on button "Submit order" at bounding box center [1301, 320] width 101 height 32
checkbox input "true"
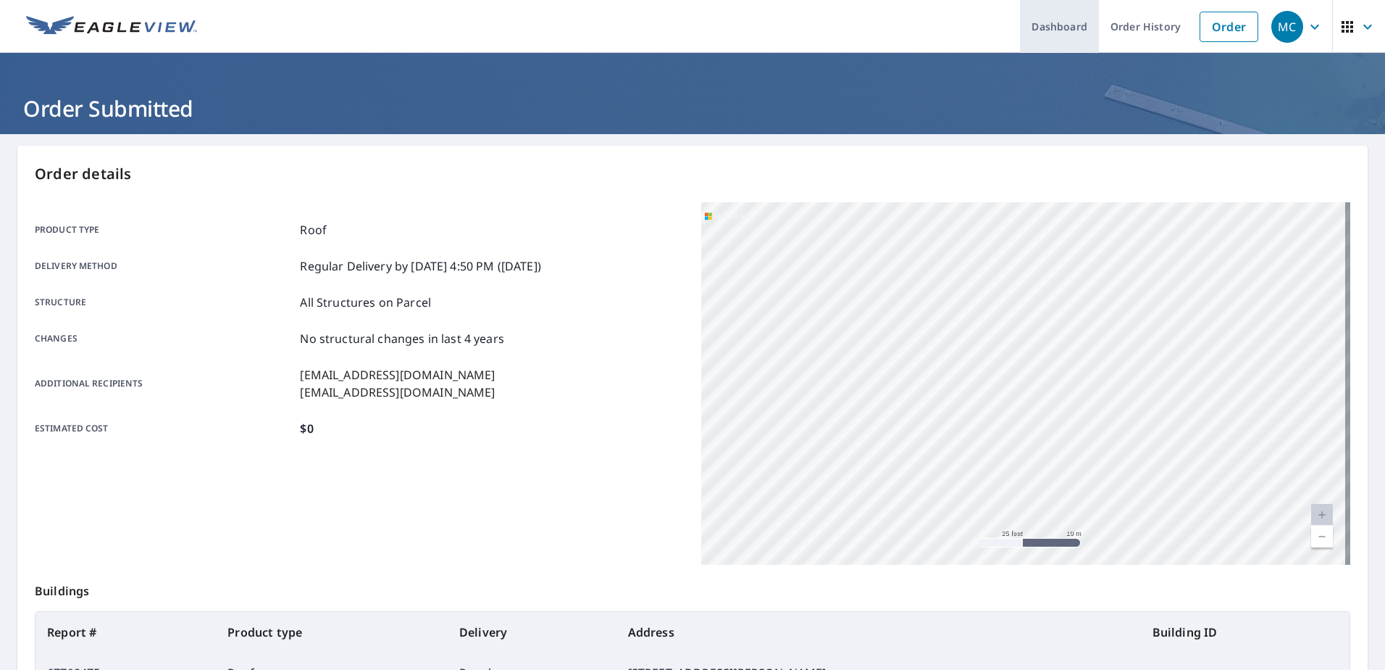
click at [1040, 31] on link "Dashboard" at bounding box center [1059, 26] width 79 height 53
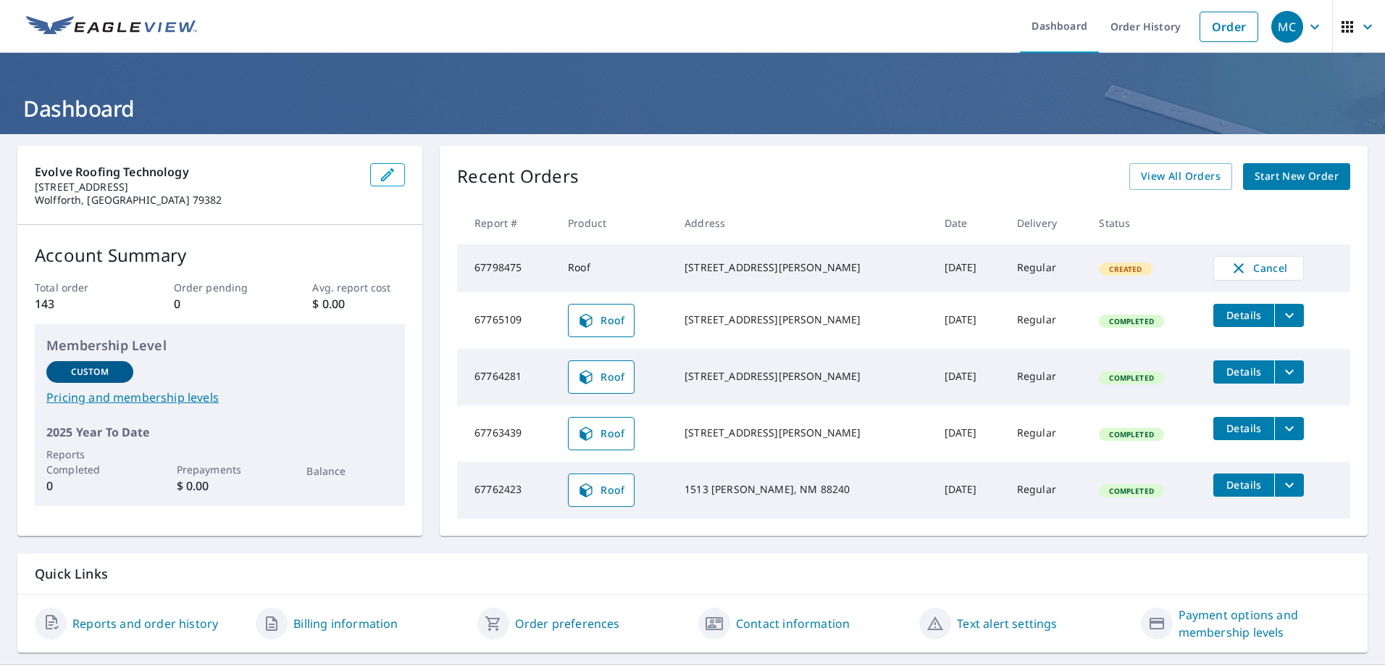
click at [1281, 321] on icon "filesDropdownBtn-67765109" at bounding box center [1289, 315] width 17 height 17
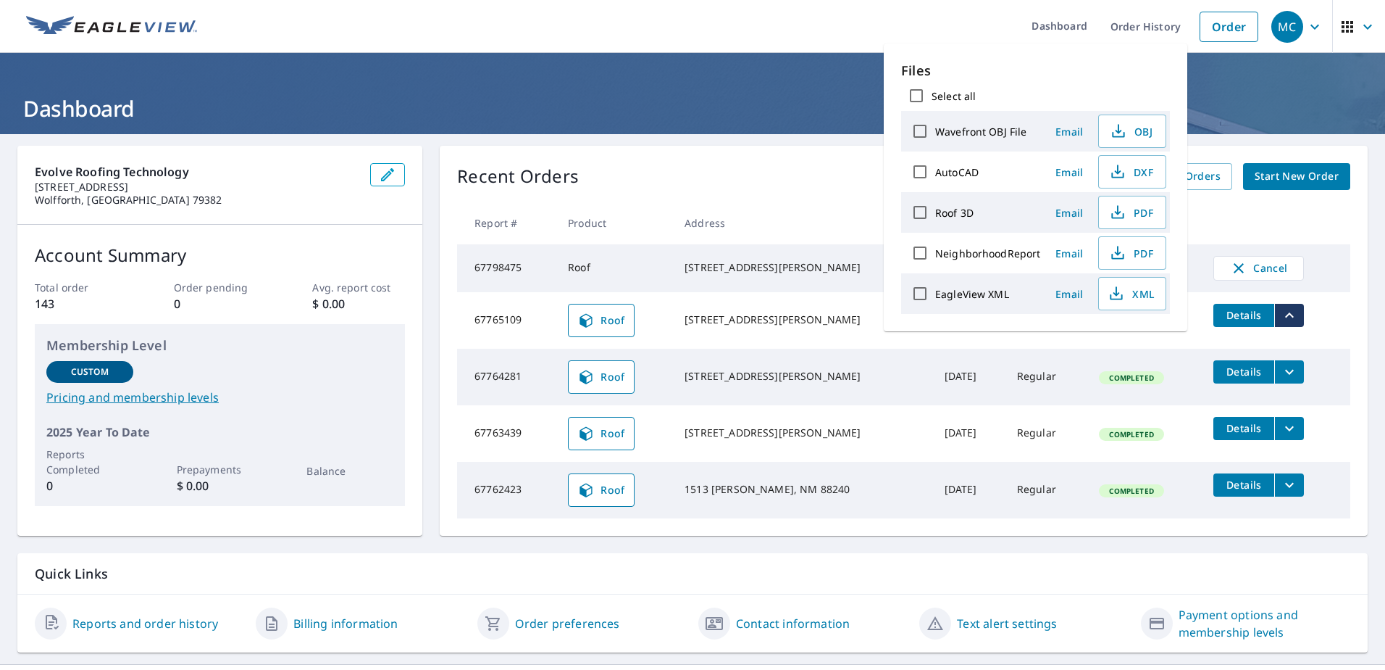
click at [514, 271] on td "67798475" at bounding box center [506, 268] width 99 height 48
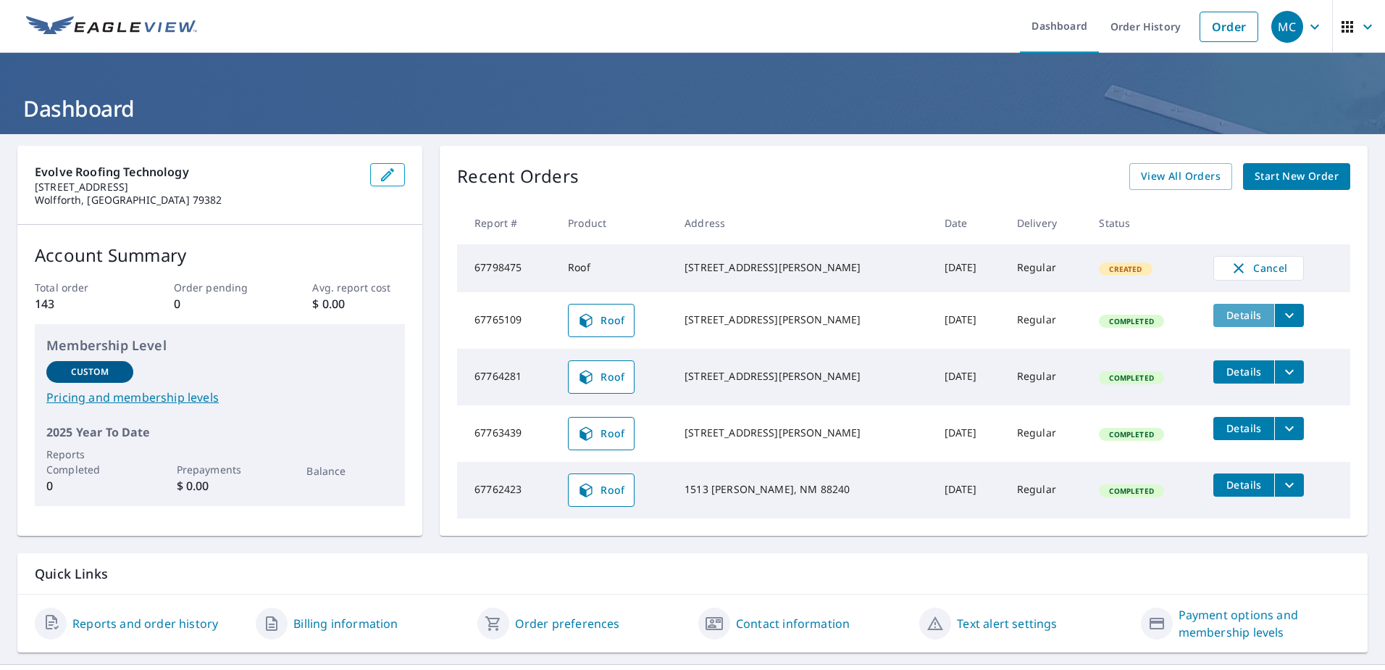
click at [1222, 322] on span "Details" at bounding box center [1243, 315] width 43 height 14
